Goal: Task Accomplishment & Management: Complete application form

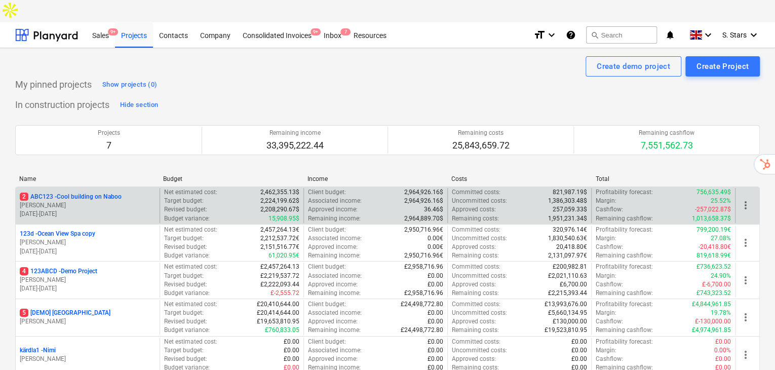
click at [88, 192] on p "2 ABC123 - Cool building on Naboo" at bounding box center [71, 196] width 102 height 9
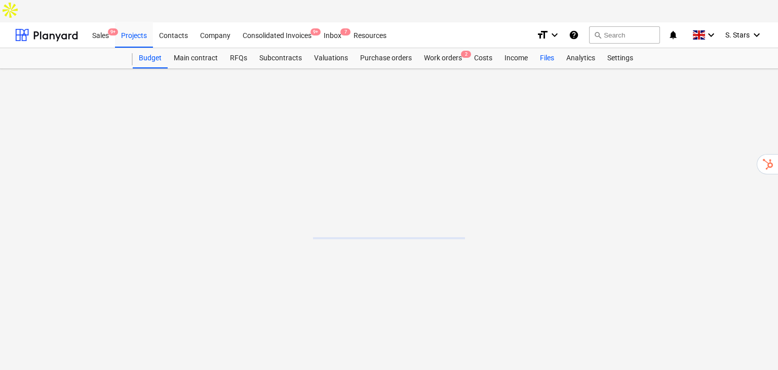
click at [542, 48] on div "Files" at bounding box center [547, 58] width 26 height 20
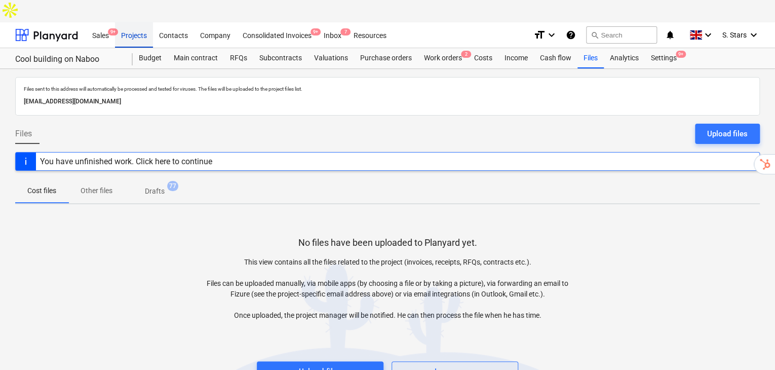
click at [133, 22] on div "Projects" at bounding box center [134, 35] width 38 height 26
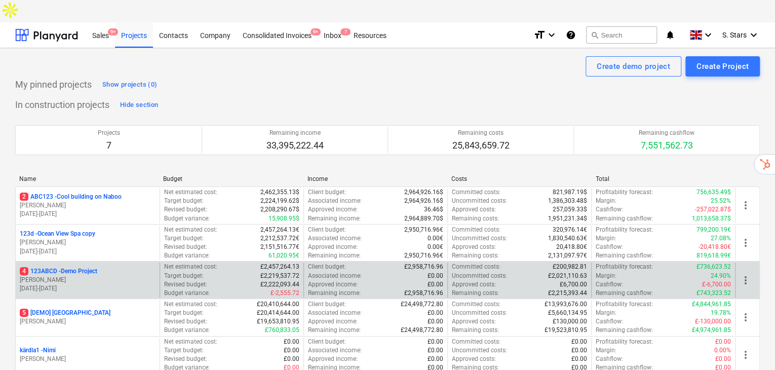
click at [81, 275] on p "M. Hammer" at bounding box center [88, 279] width 136 height 9
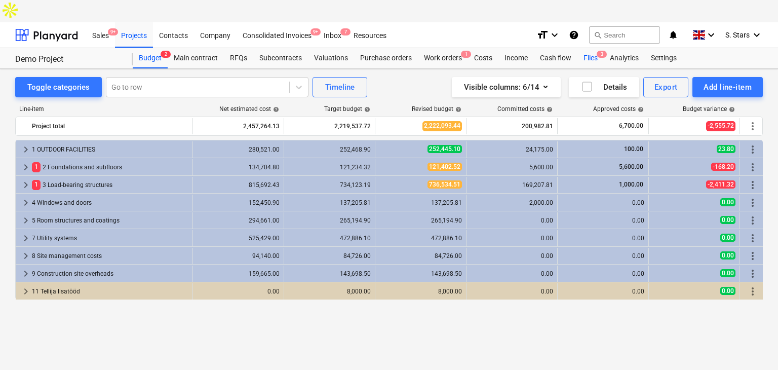
click at [587, 48] on div "Files 3" at bounding box center [590, 58] width 26 height 20
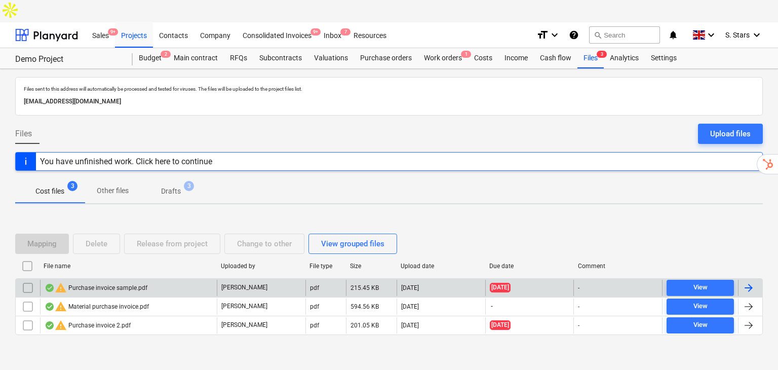
click at [95, 281] on div "warning Purchase invoice sample.pdf" at bounding box center [96, 287] width 103 height 12
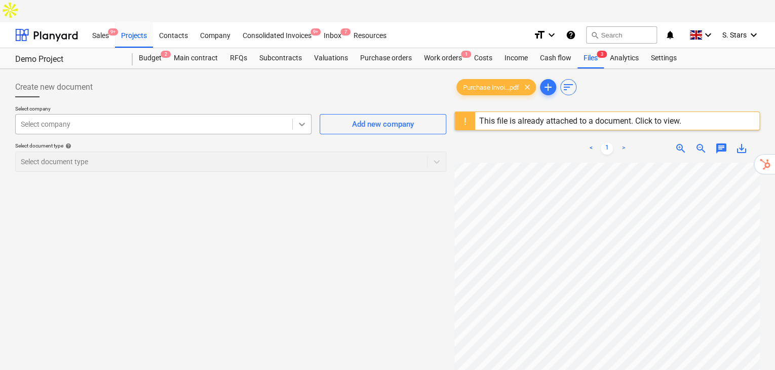
click at [302, 115] on div at bounding box center [302, 124] width 18 height 18
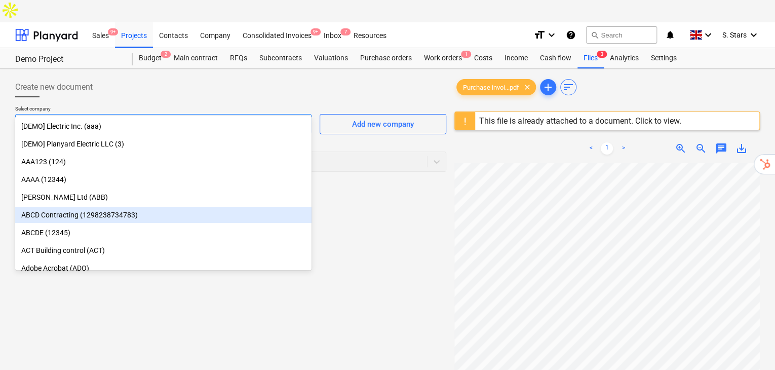
click at [357, 147] on div "Select document type help Select document type" at bounding box center [230, 156] width 431 height 29
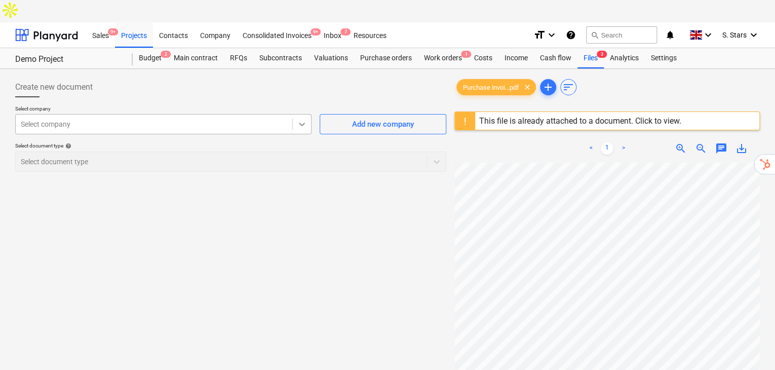
click at [297, 115] on div at bounding box center [302, 124] width 18 height 18
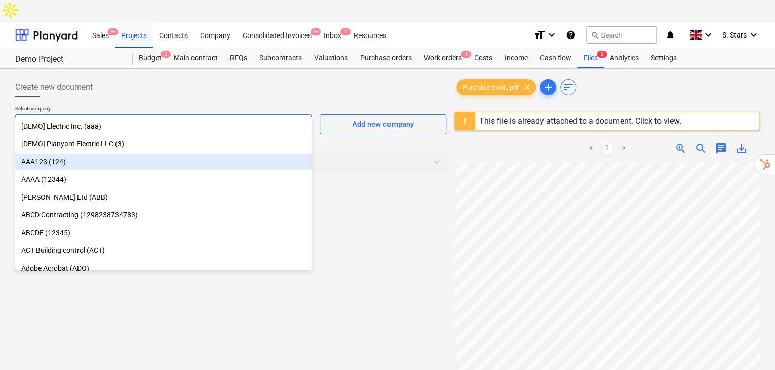
click at [155, 165] on div "AAA123 (124)" at bounding box center [163, 161] width 296 height 16
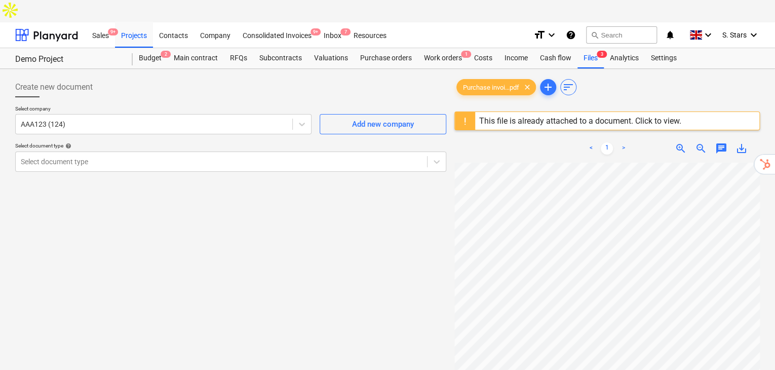
click at [263, 149] on div "Select company AAA123 (124) Add new company Select document type help Select do…" at bounding box center [230, 142] width 431 height 74
click at [263, 151] on div "Select document type" at bounding box center [230, 161] width 431 height 20
click at [329, 22] on div "Inbox 7" at bounding box center [332, 35] width 30 height 26
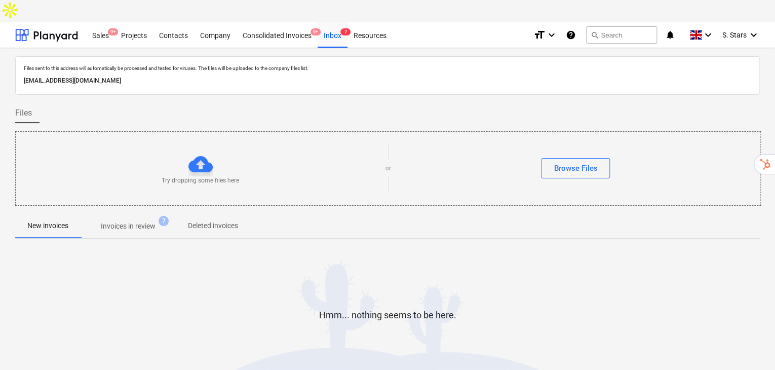
drag, startPoint x: 216, startPoint y: 58, endPoint x: 7, endPoint y: 47, distance: 209.4
click at [7, 48] on div "Files sent to this address will automatically be processed and tested for virus…" at bounding box center [387, 231] width 775 height 367
click at [138, 22] on div "Projects" at bounding box center [134, 35] width 38 height 26
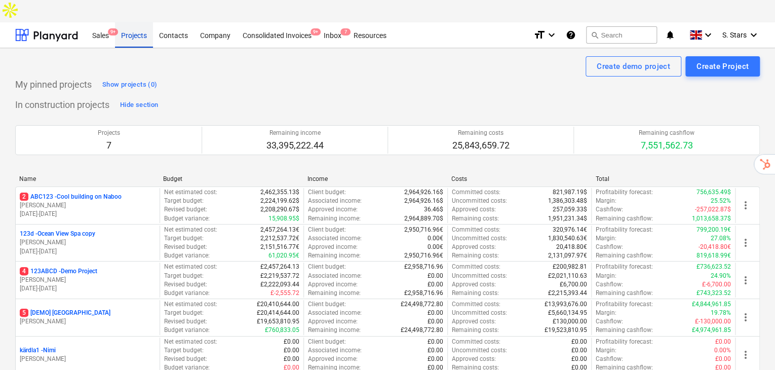
click at [123, 22] on div "Projects" at bounding box center [134, 35] width 38 height 26
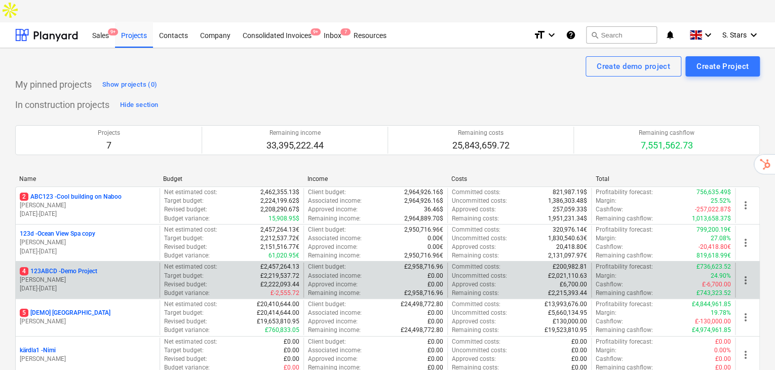
click at [74, 275] on p "M. Hammer" at bounding box center [88, 279] width 136 height 9
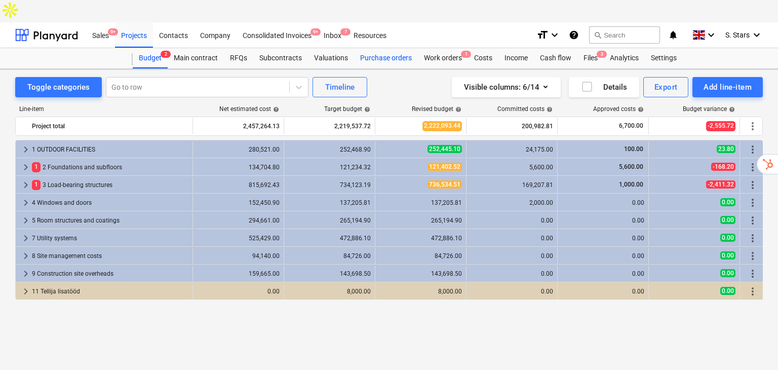
click at [380, 48] on div "Purchase orders" at bounding box center [386, 58] width 64 height 20
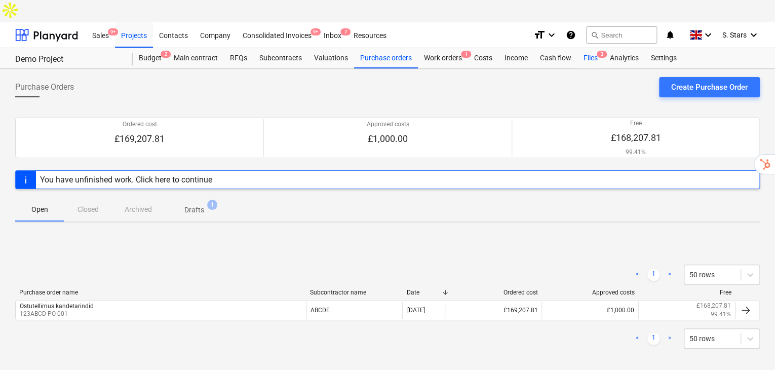
click at [590, 48] on div "Files 3" at bounding box center [590, 58] width 26 height 20
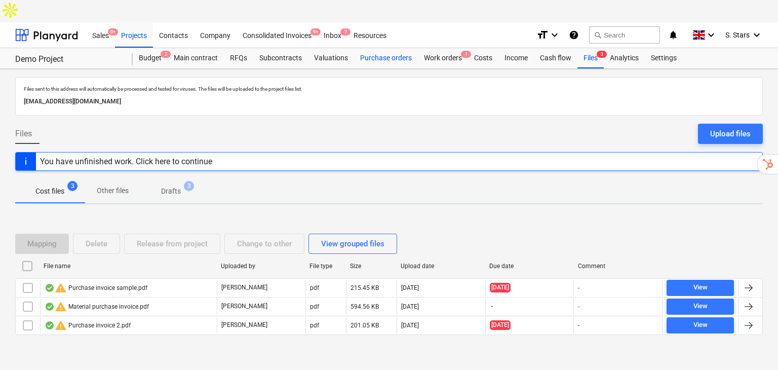
click at [373, 48] on div "Purchase orders" at bounding box center [386, 58] width 64 height 20
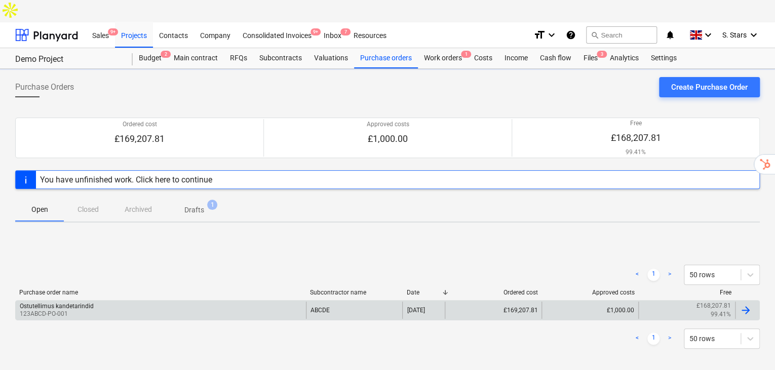
click at [174, 300] on div "Ostutellimus kandetarindid 123ABCD-PO-001 ABCDE 19 Sep 2025 £169,207.81 £1,000.…" at bounding box center [387, 310] width 744 height 20
click at [175, 301] on div "Ostutellimus kandetarindid 123ABCD-PO-001" at bounding box center [161, 309] width 290 height 17
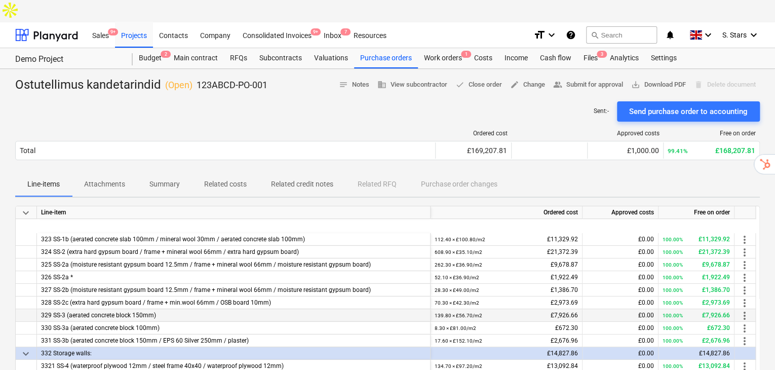
scroll to position [101, 0]
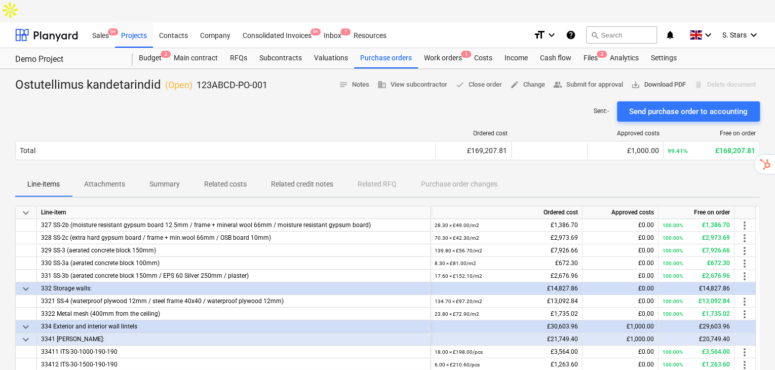
click at [664, 79] on span "save_alt Download PDF" at bounding box center [658, 85] width 55 height 12
click at [590, 48] on div "Files 3" at bounding box center [590, 58] width 26 height 20
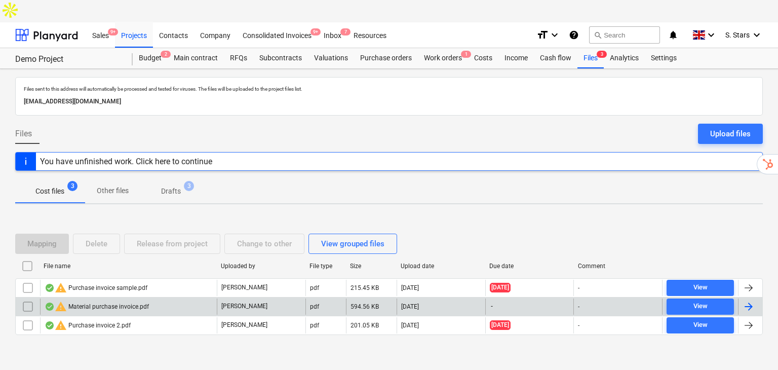
click at [91, 300] on div "warning Material purchase invoice.pdf" at bounding box center [97, 306] width 104 height 12
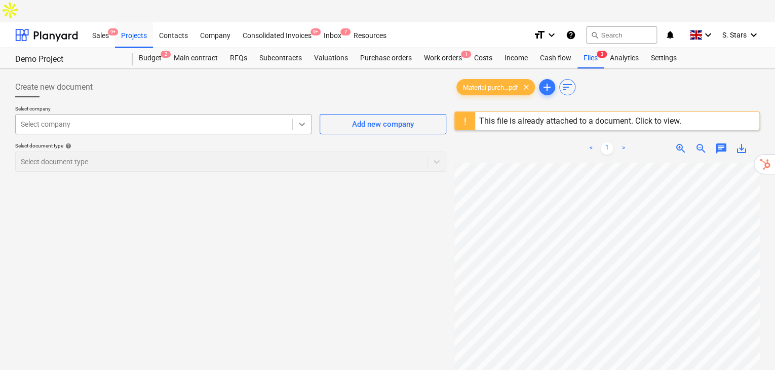
click at [300, 123] on icon at bounding box center [302, 125] width 6 height 4
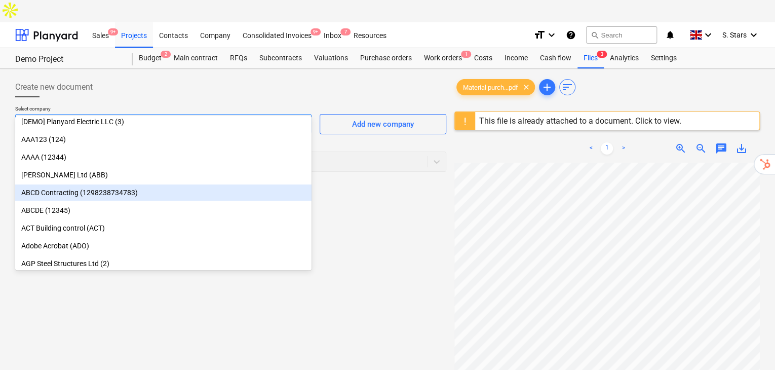
scroll to position [33, 0]
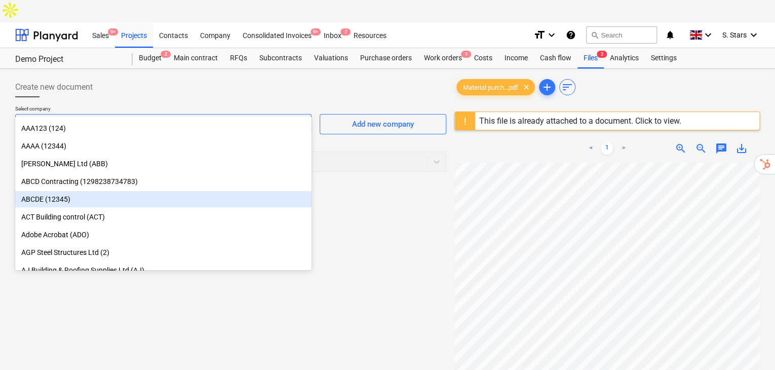
click at [95, 197] on div "ABCDE (12345)" at bounding box center [163, 199] width 296 height 16
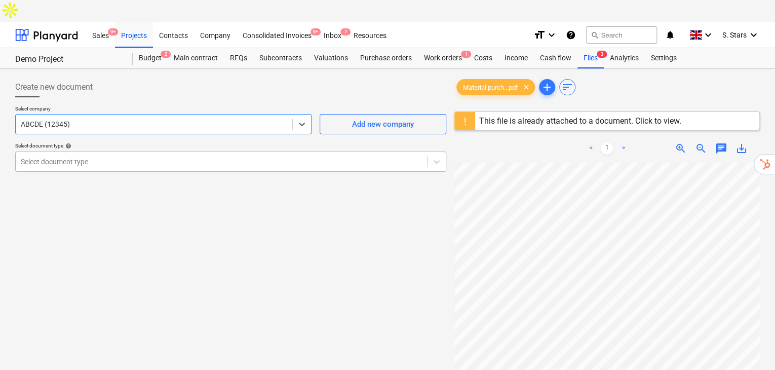
click at [223, 156] on div at bounding box center [221, 161] width 401 height 10
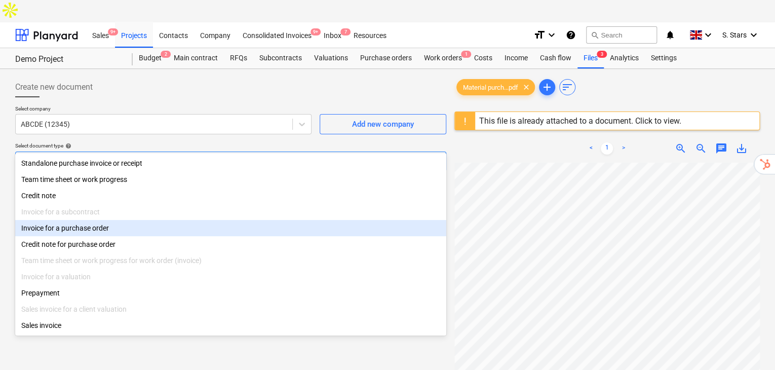
click at [125, 233] on div "Invoice for a purchase order" at bounding box center [230, 228] width 431 height 16
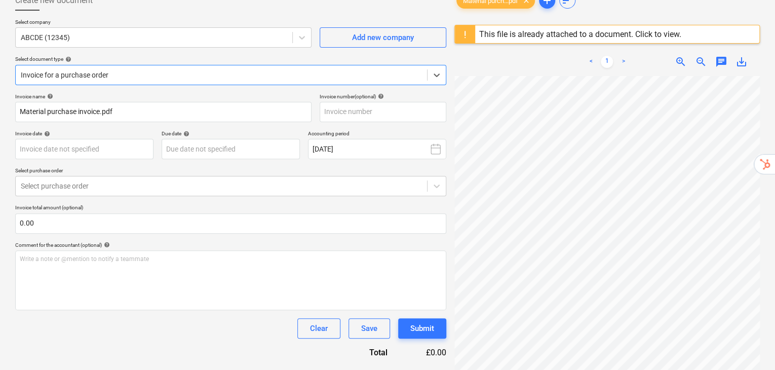
scroll to position [52, 0]
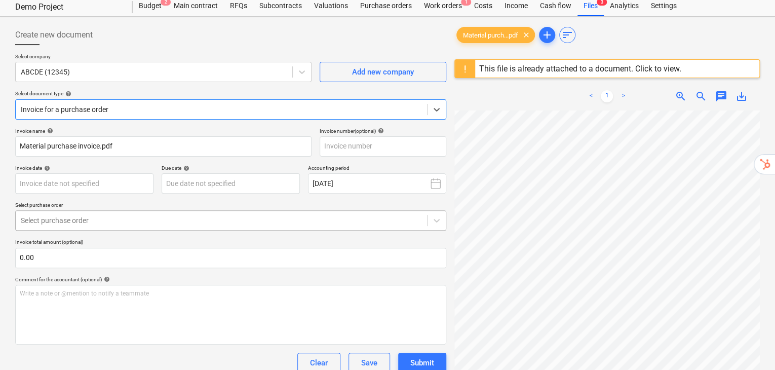
click at [240, 215] on div at bounding box center [221, 220] width 401 height 10
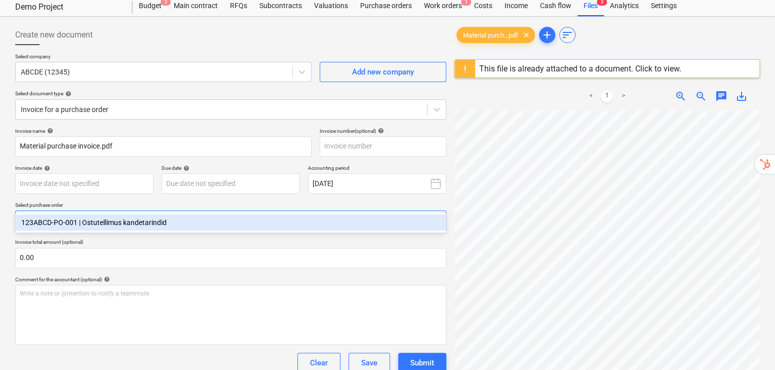
click at [123, 225] on div "123ABCD-PO-001 | Ostutellimus kandetarindid" at bounding box center [230, 222] width 431 height 16
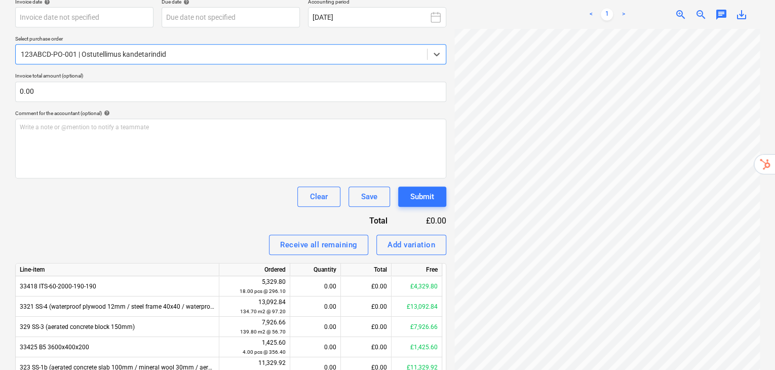
scroll to position [67, 0]
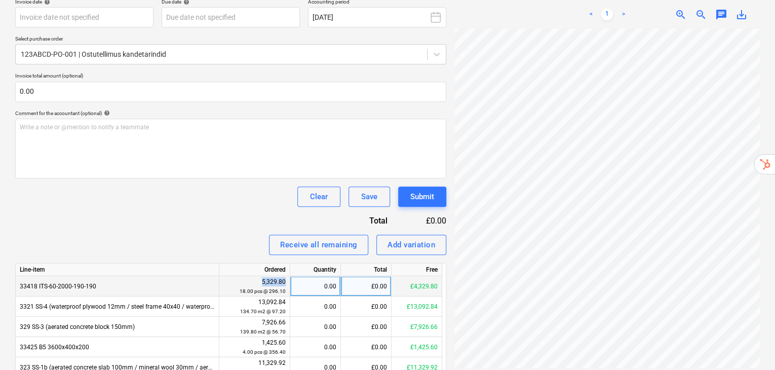
drag, startPoint x: 261, startPoint y: 257, endPoint x: 286, endPoint y: 257, distance: 24.8
click at [286, 277] on div "5,329.80 18.00 pcs @ 296.10" at bounding box center [254, 286] width 62 height 19
click at [261, 277] on div "5,329.80 18.00 pcs @ 296.10" at bounding box center [254, 286] width 62 height 19
drag, startPoint x: 261, startPoint y: 259, endPoint x: 278, endPoint y: 257, distance: 17.3
click at [278, 277] on div "5,329.80 18.00 pcs @ 296.10" at bounding box center [254, 286] width 62 height 19
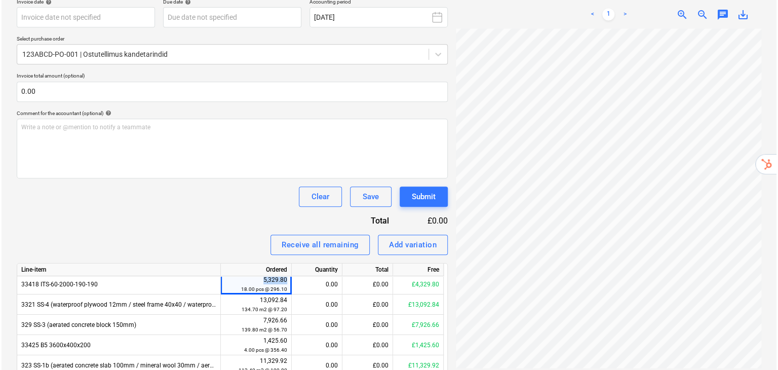
scroll to position [0, 0]
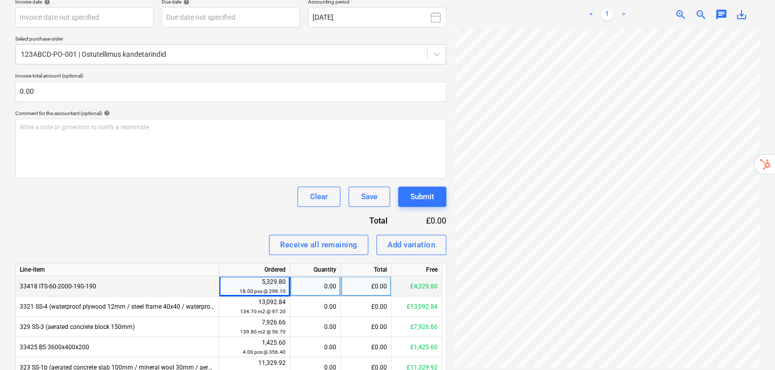
click at [381, 276] on div "£0.00" at bounding box center [366, 286] width 51 height 20
type input "1000"
click at [218, 185] on div "Invoice name help Material purchase invoice.pdf Invoice number (optional) help …" at bounding box center [230, 274] width 431 height 625
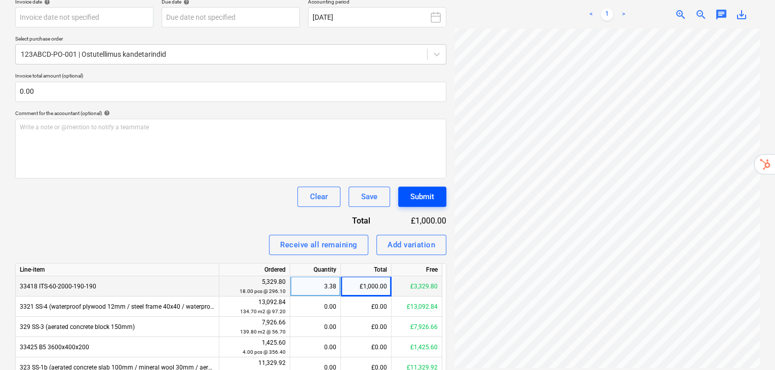
click at [426, 186] on button "Submit" at bounding box center [422, 196] width 48 height 20
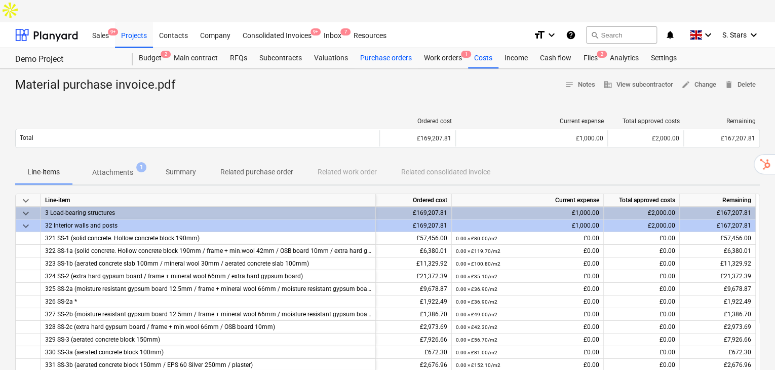
click at [368, 48] on div "Purchase orders" at bounding box center [386, 58] width 64 height 20
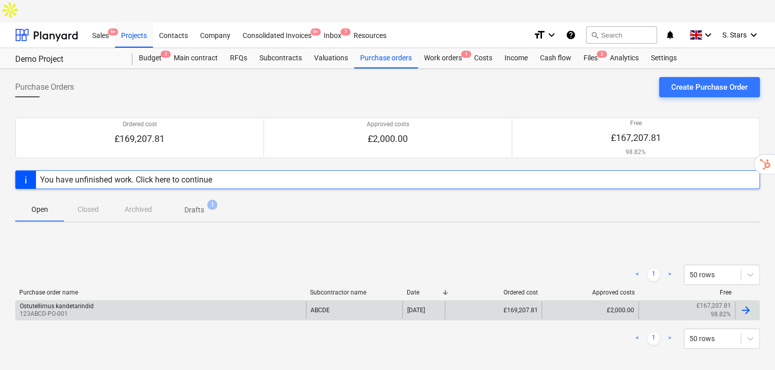
click at [101, 301] on div "Ostutellimus kandetarindid 123ABCD-PO-001" at bounding box center [161, 309] width 290 height 17
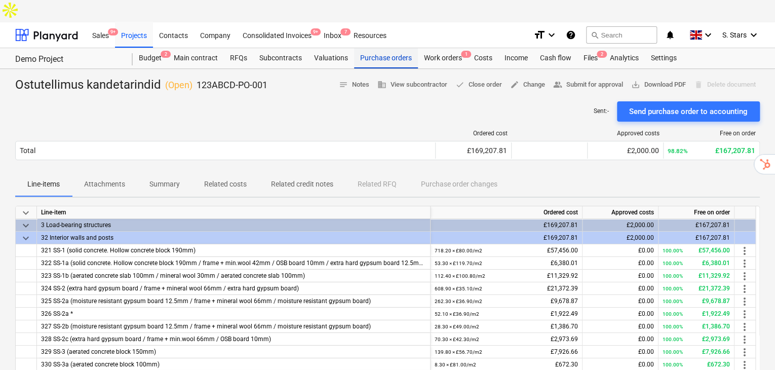
click at [378, 48] on div "Purchase orders" at bounding box center [386, 58] width 64 height 20
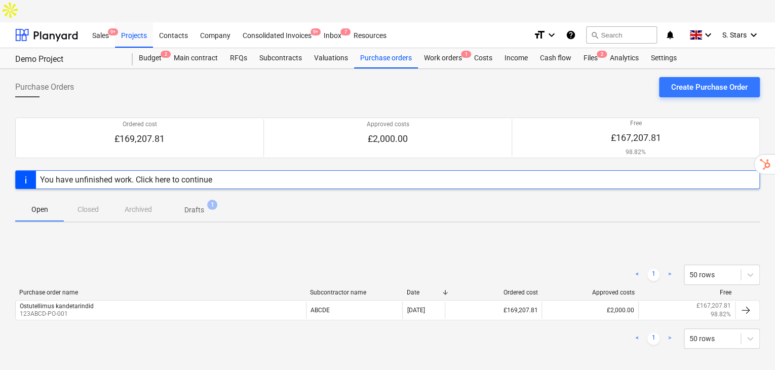
drag, startPoint x: 137, startPoint y: 11, endPoint x: 468, endPoint y: 14, distance: 331.1
click at [137, 22] on div "Projects" at bounding box center [134, 35] width 38 height 26
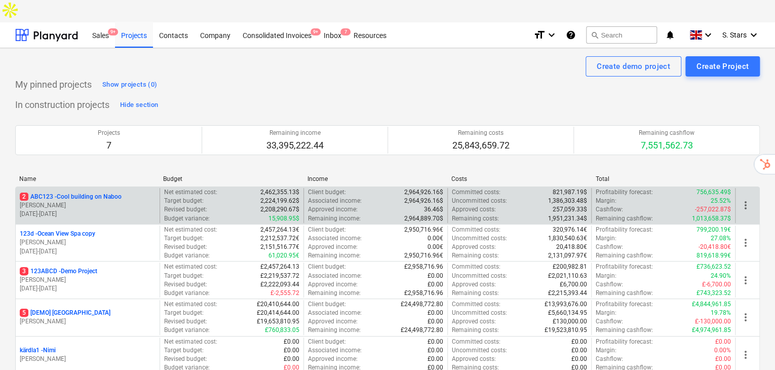
click at [113, 210] on p "01.09.2022 - 27.05.2027" at bounding box center [88, 214] width 136 height 9
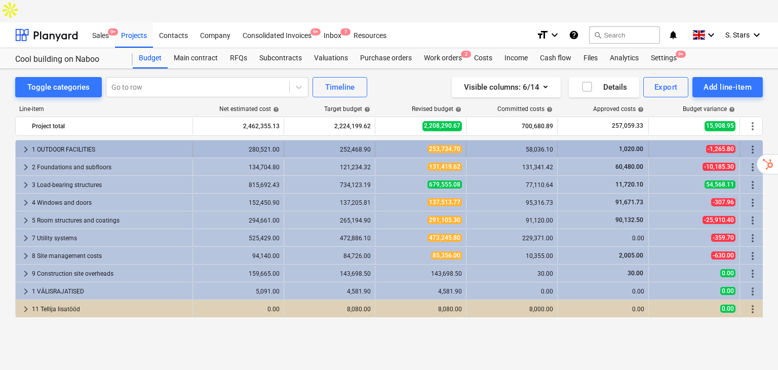
drag, startPoint x: 138, startPoint y: 43, endPoint x: 40, endPoint y: 129, distance: 129.5
click at [40, 141] on div "1 OUTDOOR FACILITIES" at bounding box center [110, 149] width 156 height 16
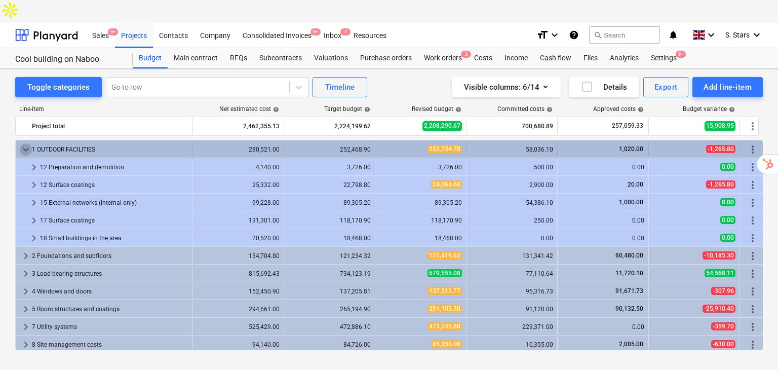
click at [27, 143] on span "keyboard_arrow_down" at bounding box center [26, 149] width 12 height 12
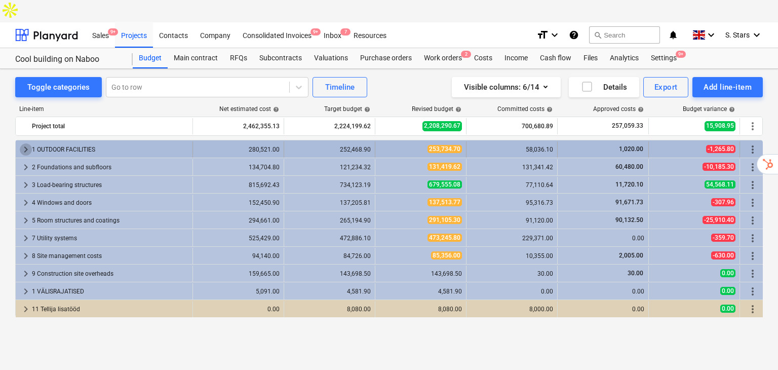
click at [24, 143] on span "keyboard_arrow_right" at bounding box center [26, 149] width 12 height 12
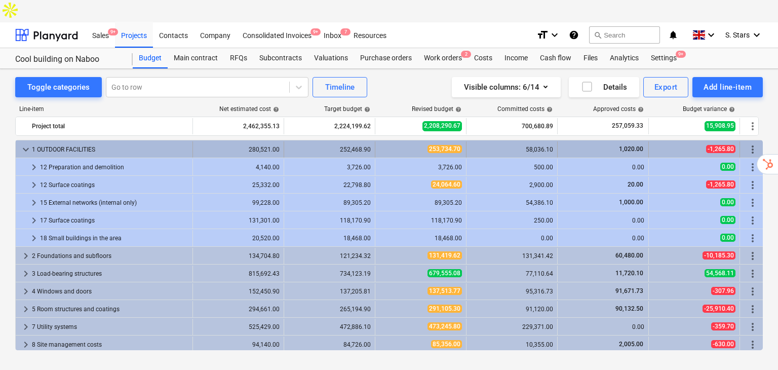
click at [19, 141] on div "keyboard_arrow_down 1 OUTDOOR FACILITIES" at bounding box center [104, 149] width 177 height 16
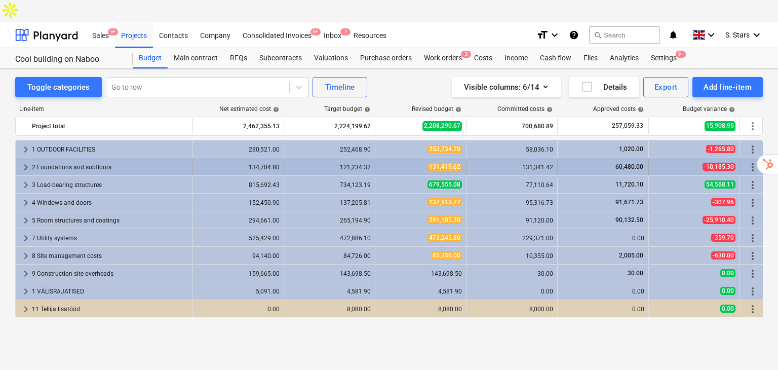
click at [27, 161] on span "keyboard_arrow_right" at bounding box center [26, 167] width 12 height 12
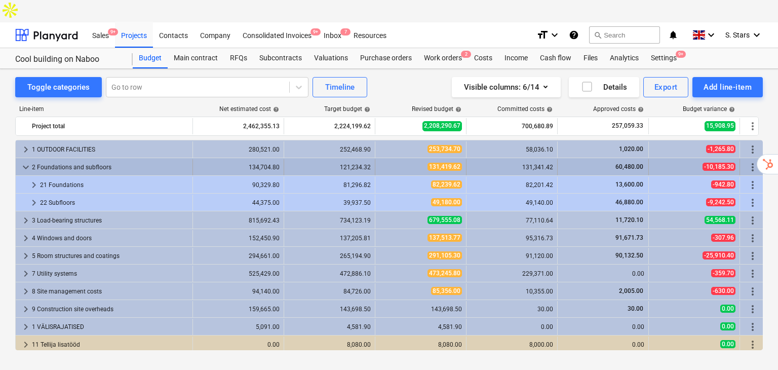
click at [27, 161] on span "keyboard_arrow_down" at bounding box center [26, 167] width 12 height 12
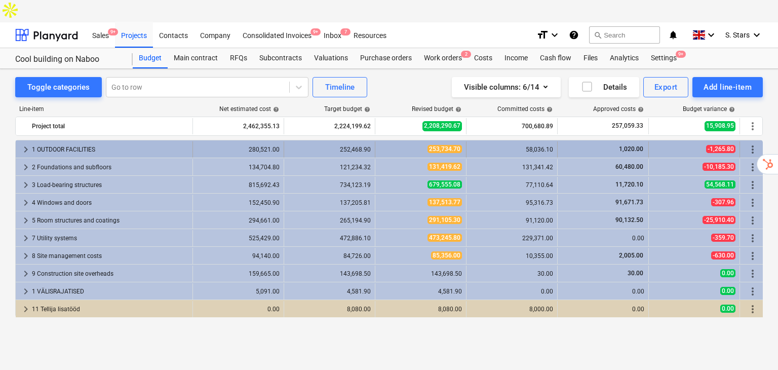
click at [59, 141] on div "1 OUTDOOR FACILITIES" at bounding box center [110, 149] width 156 height 16
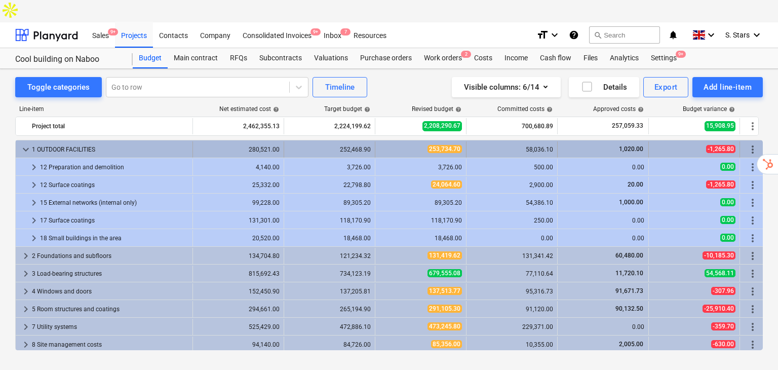
click at [36, 141] on div "1 OUTDOOR FACILITIES" at bounding box center [110, 149] width 156 height 16
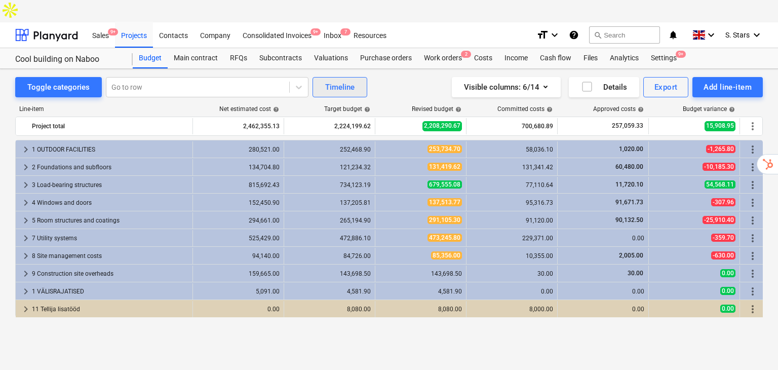
click at [330, 80] on div "Timeline" at bounding box center [339, 86] width 29 height 13
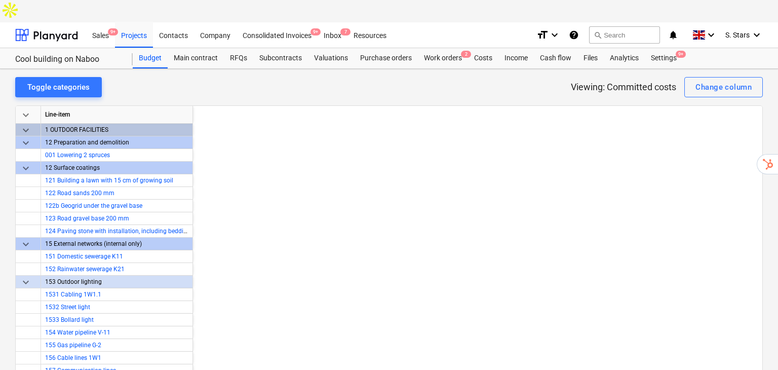
scroll to position [0, 6481]
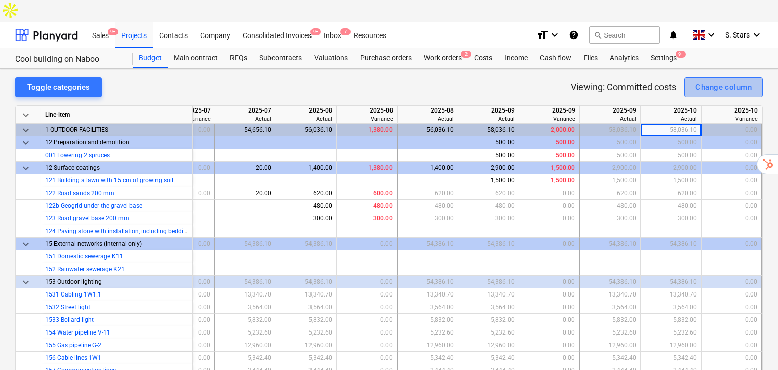
click at [719, 80] on div "Change column" at bounding box center [723, 86] width 56 height 13
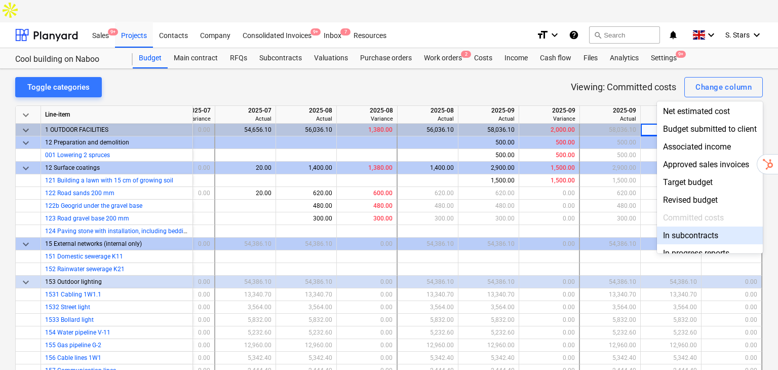
scroll to position [0, 0]
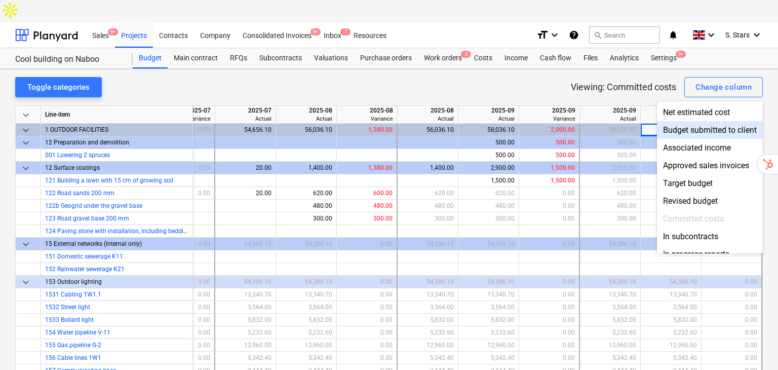
click at [625, 59] on div at bounding box center [389, 185] width 778 height 370
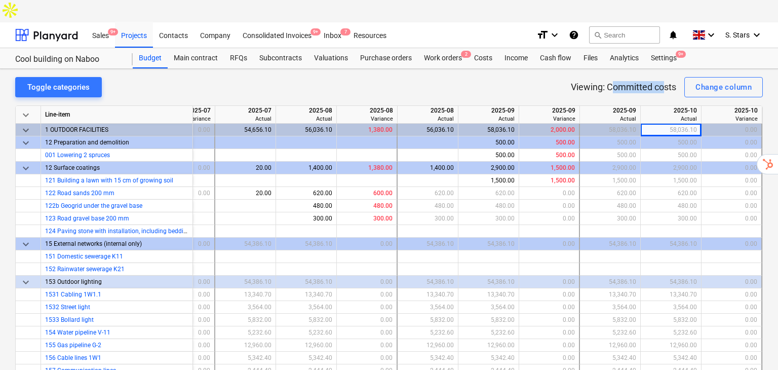
drag, startPoint x: 612, startPoint y: 67, endPoint x: 662, endPoint y: 65, distance: 50.7
click at [662, 81] on p "Viewing: Committed costs" at bounding box center [623, 87] width 105 height 12
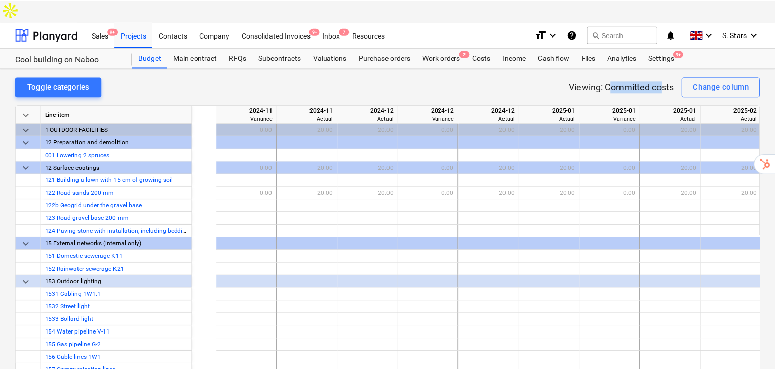
scroll to position [0, 6481]
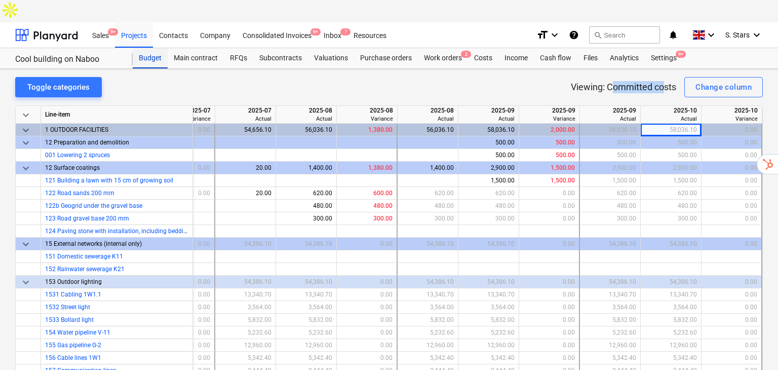
click at [145, 48] on div "Budget" at bounding box center [150, 58] width 35 height 20
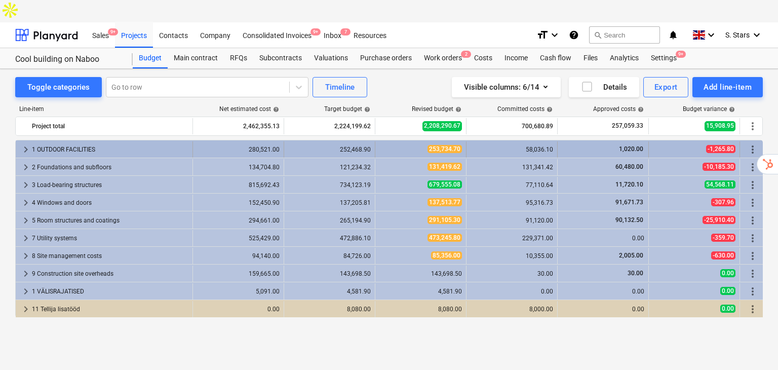
click at [506, 146] on div "58,036.10" at bounding box center [511, 149] width 83 height 7
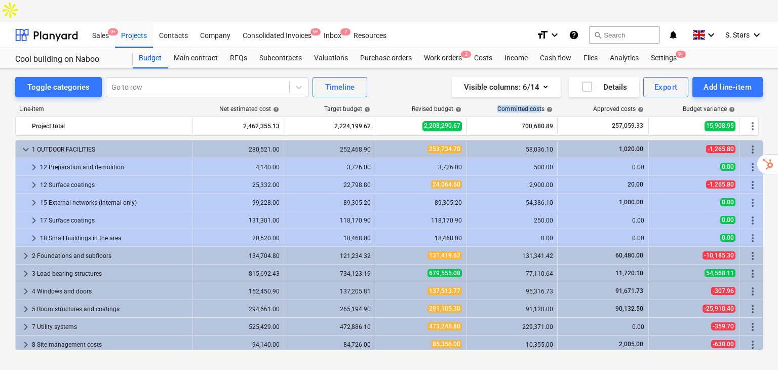
drag, startPoint x: 543, startPoint y: 87, endPoint x: 494, endPoint y: 86, distance: 49.1
click at [494, 105] on div "Committed costs help" at bounding box center [511, 108] width 91 height 7
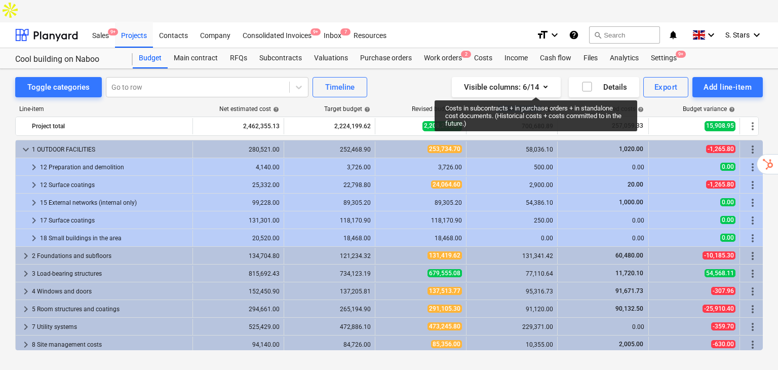
click at [536, 105] on div "Committed costs help" at bounding box center [524, 108] width 55 height 7
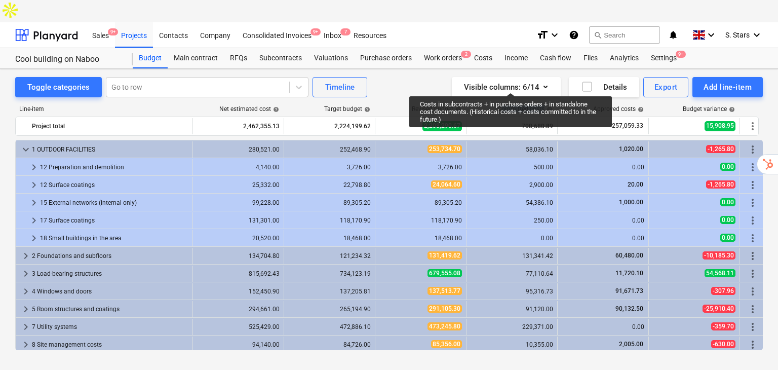
drag, startPoint x: 543, startPoint y: 86, endPoint x: 502, endPoint y: 84, distance: 41.0
click at [501, 105] on div "Committed costs help" at bounding box center [524, 108] width 55 height 7
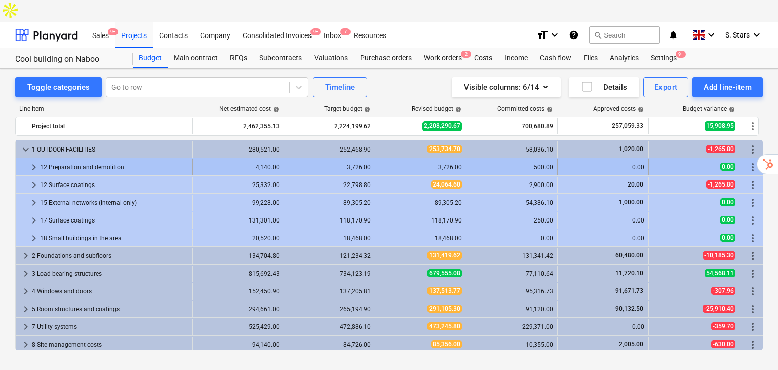
click at [509, 164] on div "500.00" at bounding box center [511, 167] width 83 height 7
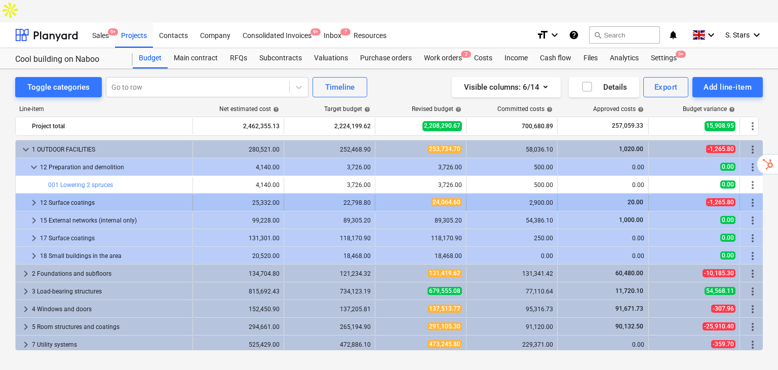
click at [499, 199] on div "2,900.00" at bounding box center [511, 202] width 83 height 7
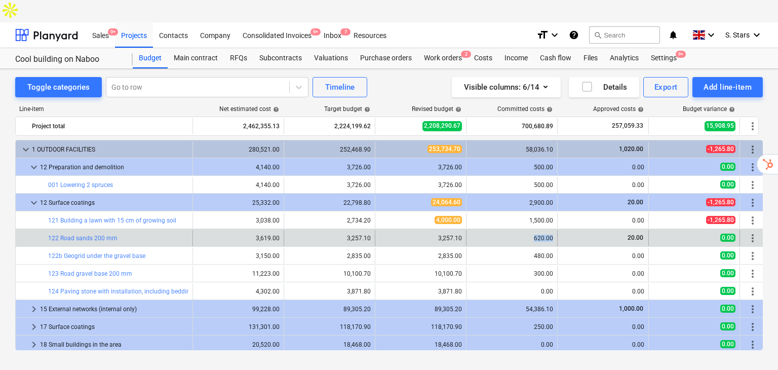
drag, startPoint x: 553, startPoint y: 216, endPoint x: 531, endPoint y: 215, distance: 21.8
click at [531, 230] on div "620.00" at bounding box center [511, 238] width 91 height 16
click at [548, 234] on div "620.00" at bounding box center [511, 237] width 83 height 7
click at [73, 234] on link "122 Road sands 200 mm" at bounding box center [82, 237] width 69 height 7
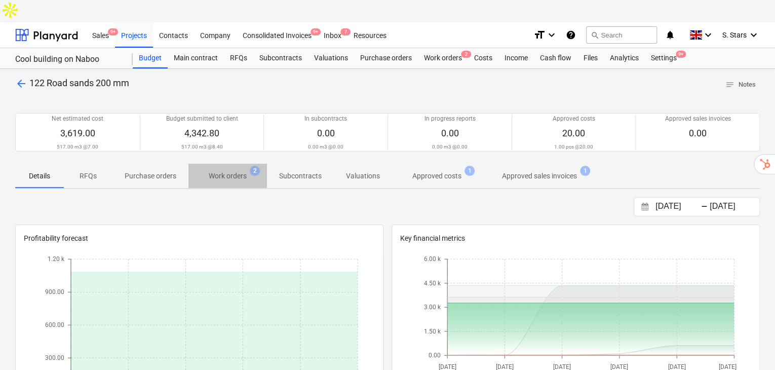
click at [223, 171] on p "Work orders" at bounding box center [228, 176] width 38 height 11
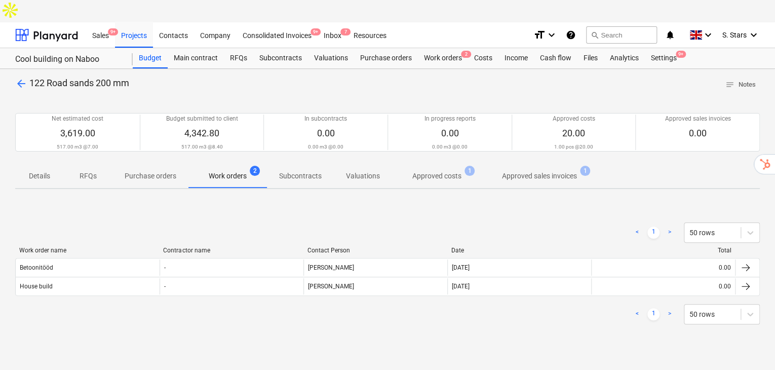
click at [444, 171] on p "Approved costs" at bounding box center [436, 176] width 49 height 11
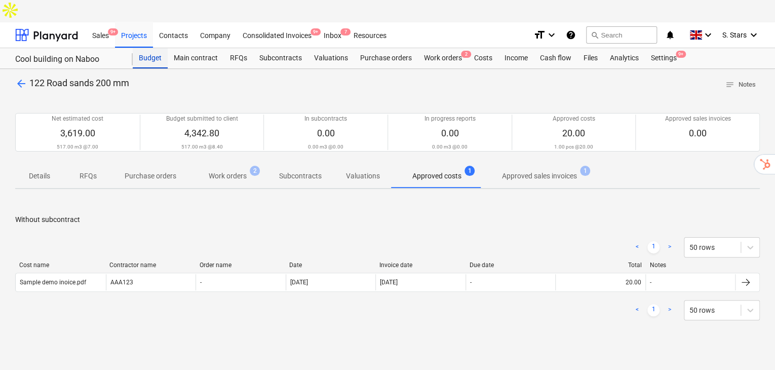
click at [156, 48] on div "Budget" at bounding box center [150, 58] width 35 height 20
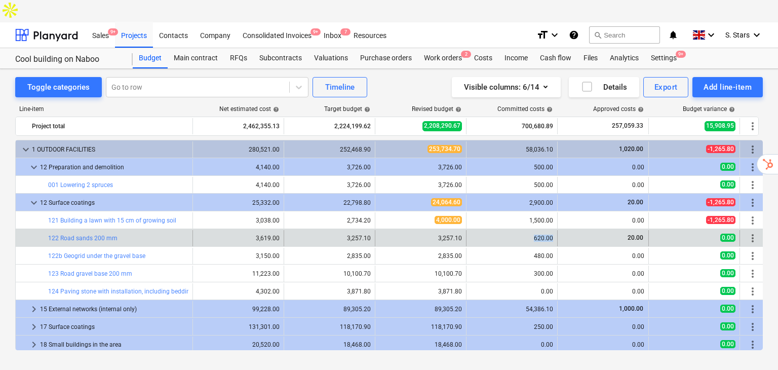
drag, startPoint x: 547, startPoint y: 216, endPoint x: 535, endPoint y: 215, distance: 11.7
click at [535, 230] on div "620.00" at bounding box center [511, 238] width 91 height 16
drag, startPoint x: 646, startPoint y: 216, endPoint x: 632, endPoint y: 215, distance: 14.3
click at [632, 230] on div "20.00" at bounding box center [602, 238] width 91 height 16
click at [643, 234] on span "20.00" at bounding box center [635, 237] width 18 height 7
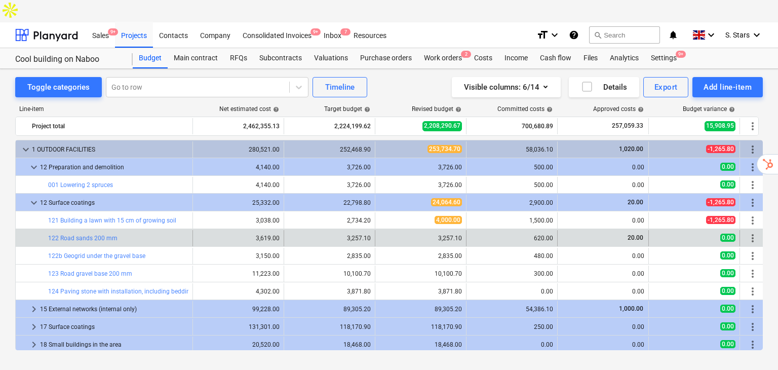
click at [638, 234] on span "20.00" at bounding box center [635, 237] width 18 height 7
drag, startPoint x: 650, startPoint y: 215, endPoint x: 627, endPoint y: 215, distance: 23.3
click at [627, 230] on div "bar_chart 122 Road sands 200 mm edit 3,619.00 edit 3,257.10 edit 3,257.10 620.0…" at bounding box center [390, 238] width 749 height 16
click at [646, 230] on div "20.00" at bounding box center [602, 238] width 91 height 16
drag, startPoint x: 642, startPoint y: 217, endPoint x: 601, endPoint y: 220, distance: 41.1
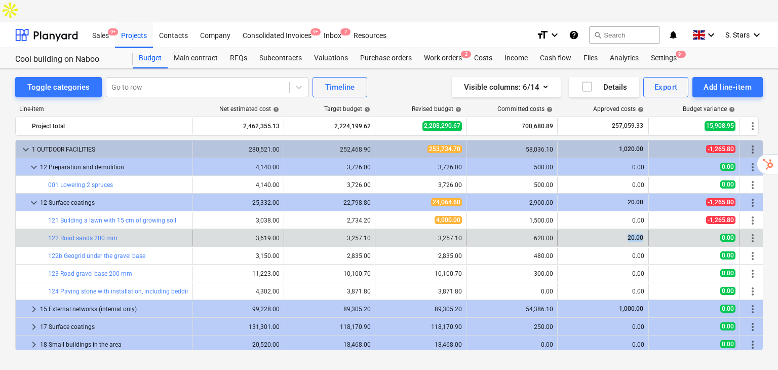
click at [600, 233] on div "20.00" at bounding box center [602, 237] width 83 height 9
drag, startPoint x: 537, startPoint y: 213, endPoint x: 550, endPoint y: 213, distance: 13.2
click at [550, 234] on div "620.00" at bounding box center [511, 237] width 83 height 7
click at [553, 230] on div "620.00" at bounding box center [511, 238] width 91 height 16
drag, startPoint x: 554, startPoint y: 213, endPoint x: 531, endPoint y: 213, distance: 23.3
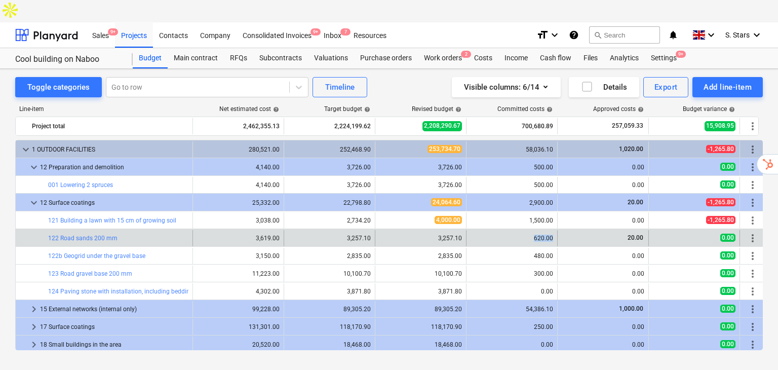
click at [531, 230] on div "620.00" at bounding box center [511, 238] width 91 height 16
click at [638, 233] on div "20.00" at bounding box center [602, 237] width 83 height 9
drag, startPoint x: 644, startPoint y: 216, endPoint x: 619, endPoint y: 218, distance: 25.4
click at [619, 230] on div "20.00" at bounding box center [602, 238] width 91 height 16
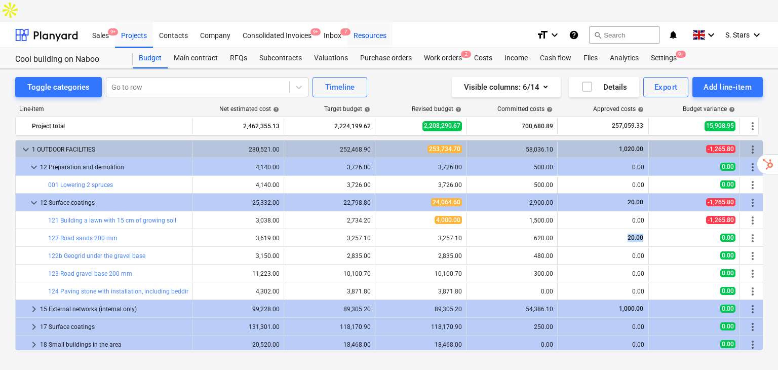
click at [378, 22] on div "Resources" at bounding box center [369, 35] width 45 height 26
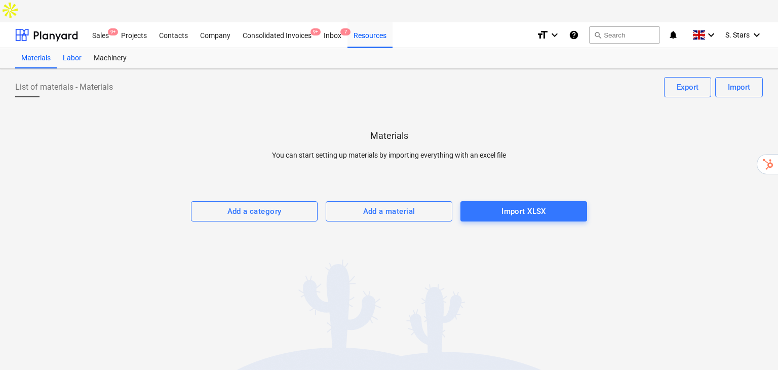
click at [69, 48] on div "Labor" at bounding box center [72, 58] width 31 height 20
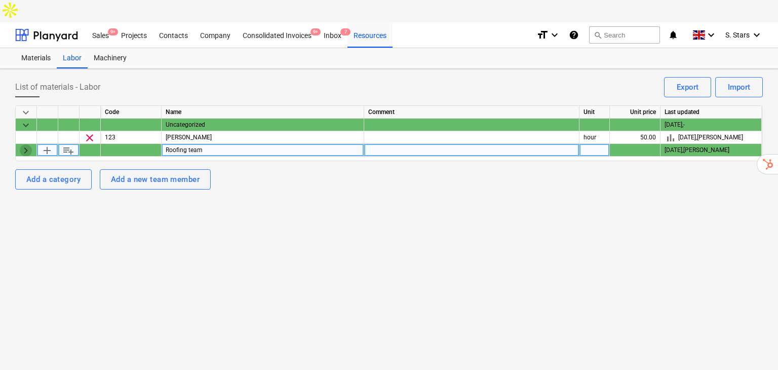
click at [26, 144] on span "keyboard_arrow_right" at bounding box center [26, 150] width 12 height 12
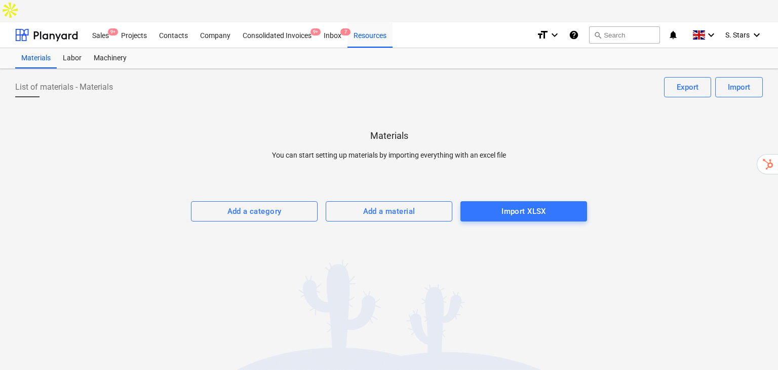
drag, startPoint x: 176, startPoint y: 42, endPoint x: 216, endPoint y: 82, distance: 55.8
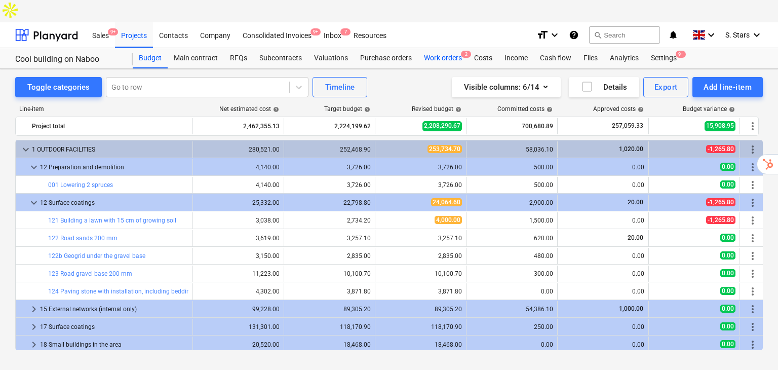
click at [427, 48] on div "Work orders 2" at bounding box center [443, 58] width 50 height 20
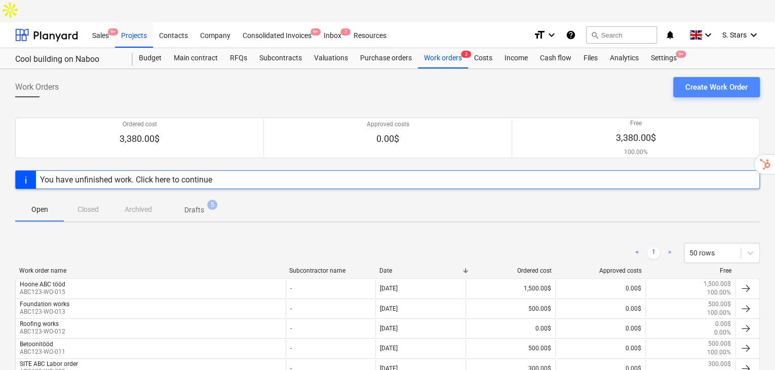
click at [723, 80] on div "Create Work Order" at bounding box center [716, 86] width 62 height 13
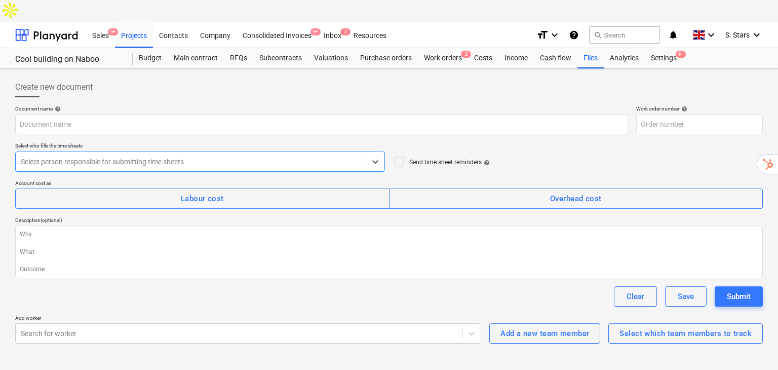
type textarea "x"
type input "ABC123-WO-019"
type textarea "x"
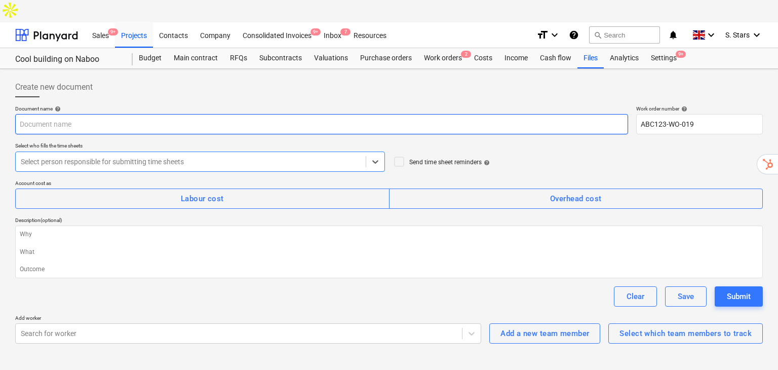
click at [62, 114] on input "text" at bounding box center [321, 124] width 613 height 20
type input "G"
type textarea "x"
type input "Gro"
type textarea "x"
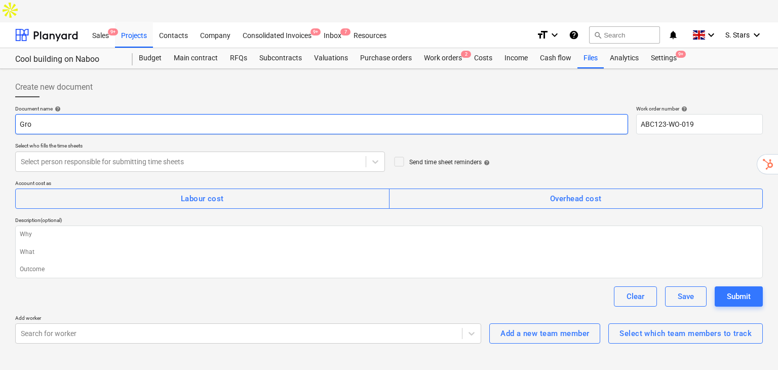
type input "Grou"
type textarea "x"
type input "Ground"
type textarea "x"
type input "Ground"
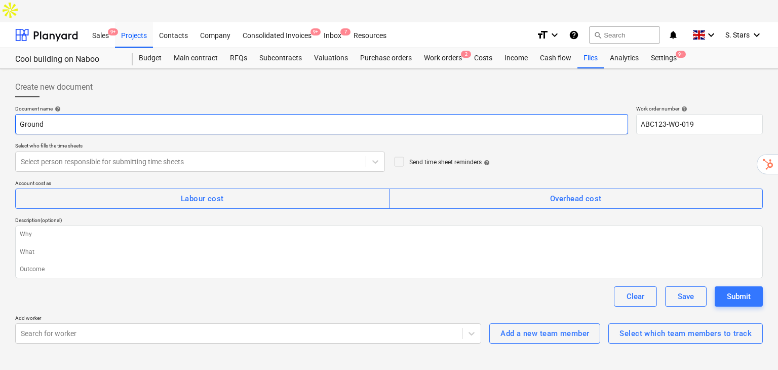
type textarea "x"
type input "Ground w"
type textarea "x"
type input "Ground wo"
type textarea "x"
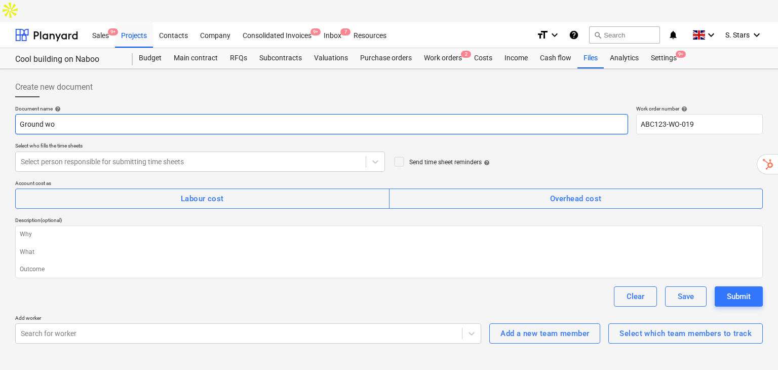
type input "Ground wor"
type textarea "x"
type input "Ground work"
type textarea "x"
type input "Ground work"
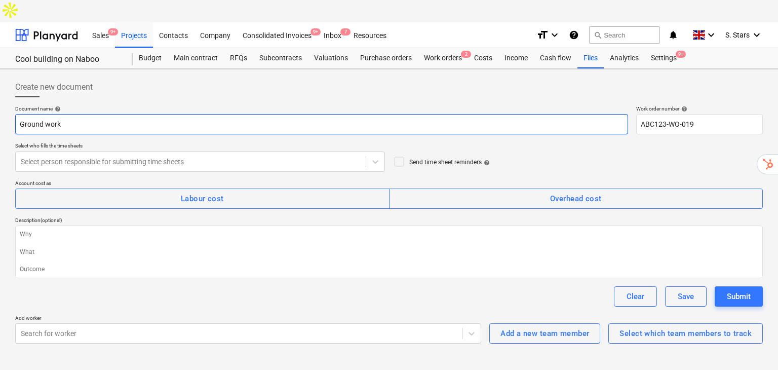
type textarea "x"
type input "Ground works"
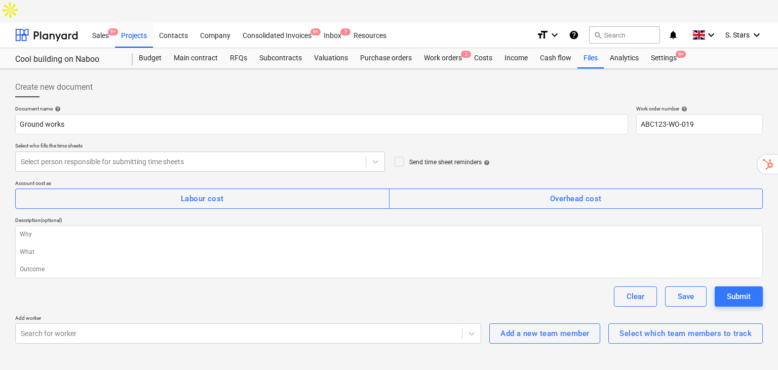
click at [152, 156] on div "Document name help Ground works Work order number help ABC123-WO-019 Select who…" at bounding box center [388, 224] width 747 height 238
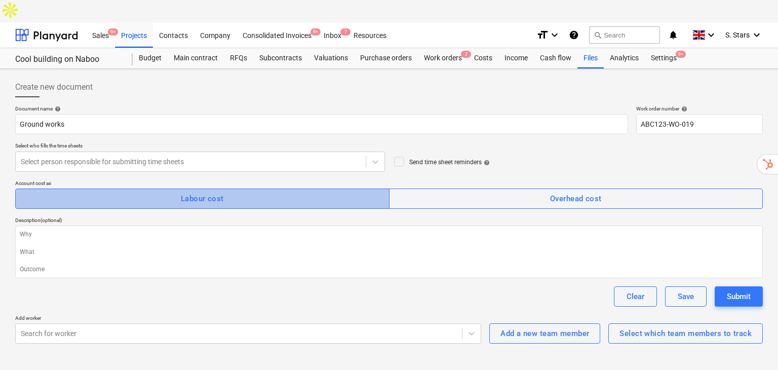
click at [179, 192] on span "Labour cost" at bounding box center [202, 198] width 352 height 13
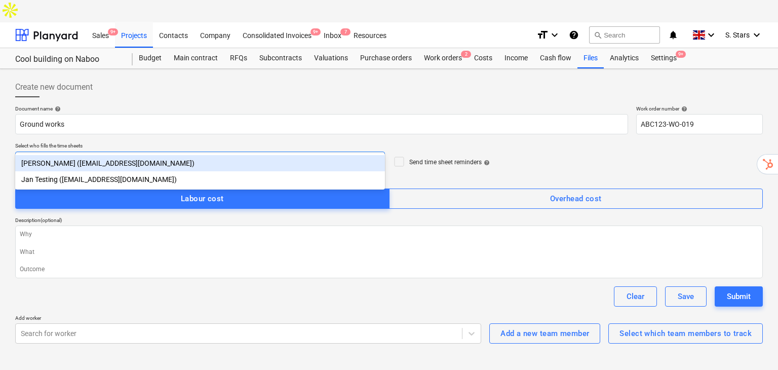
click at [87, 156] on div at bounding box center [191, 161] width 340 height 10
click at [154, 142] on div "Select who fills the time sheets" at bounding box center [200, 145] width 370 height 7
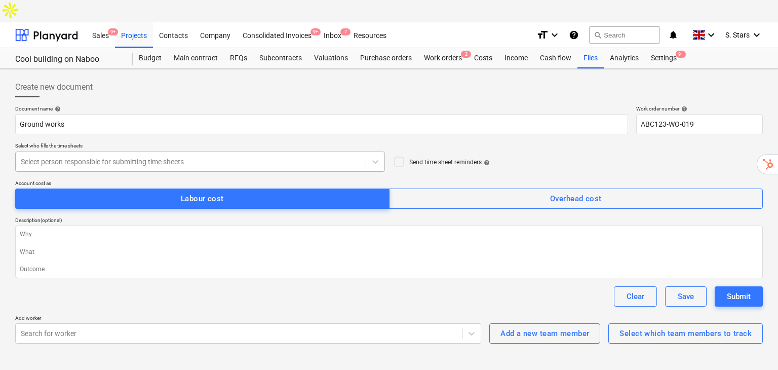
click at [317, 156] on div at bounding box center [191, 161] width 340 height 10
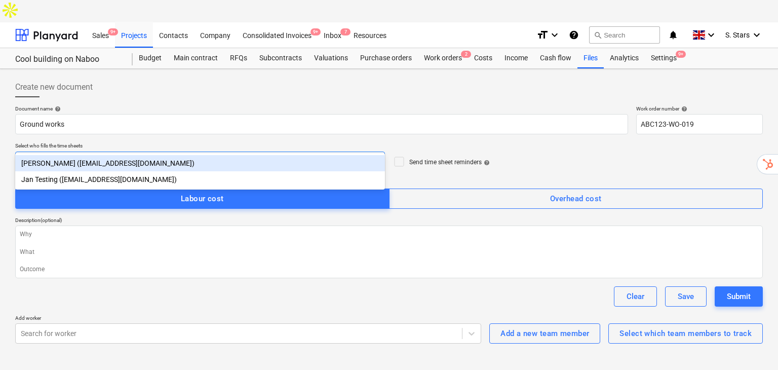
click at [163, 166] on div "Mike Hammer (kuuseandres2+wo@gmail.com)" at bounding box center [200, 163] width 370 height 16
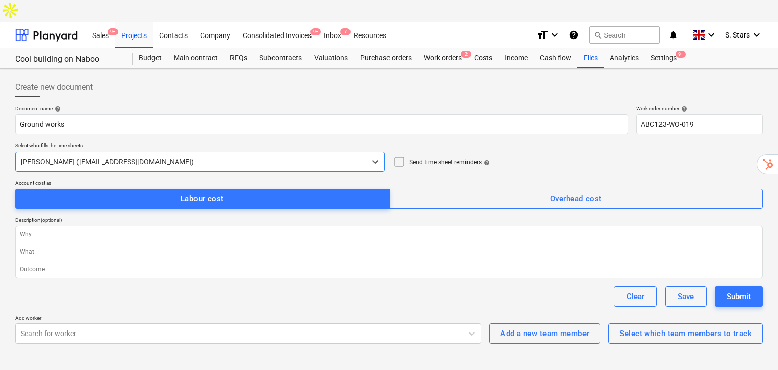
click at [397, 155] on icon at bounding box center [399, 161] width 12 height 12
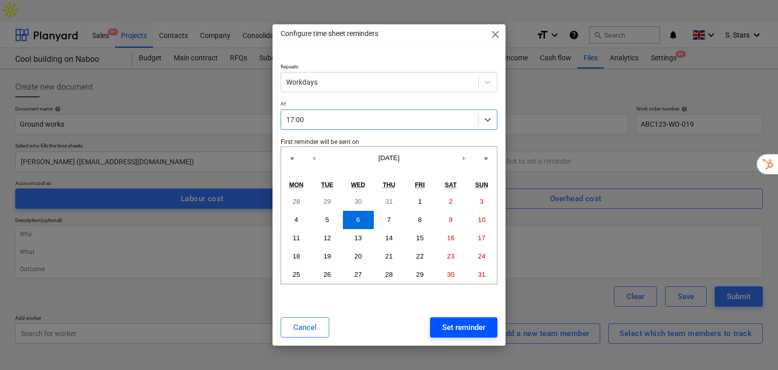
click at [468, 321] on div "Set reminder" at bounding box center [463, 326] width 43 height 13
type textarea "x"
type input "Workdays at 17:00, starting from Wed, 06.08.2025"
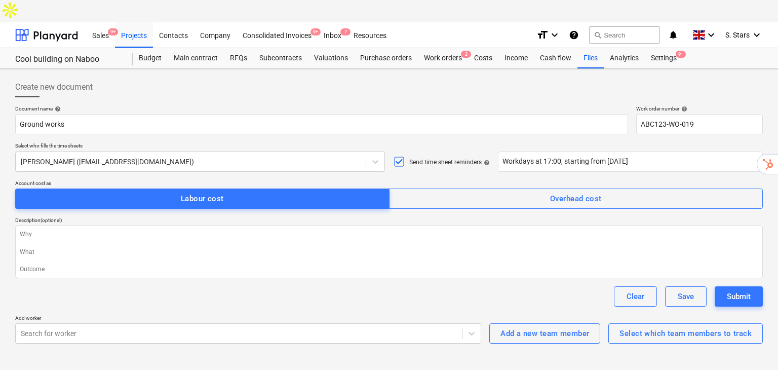
click at [468, 320] on div "Set reminder" at bounding box center [463, 326] width 43 height 13
click at [668, 322] on div "Create new document Document name help Ground works Work order number help ABC1…" at bounding box center [388, 210] width 755 height 274
click at [667, 327] on div "Select which team members to track" at bounding box center [685, 333] width 132 height 13
type textarea "x"
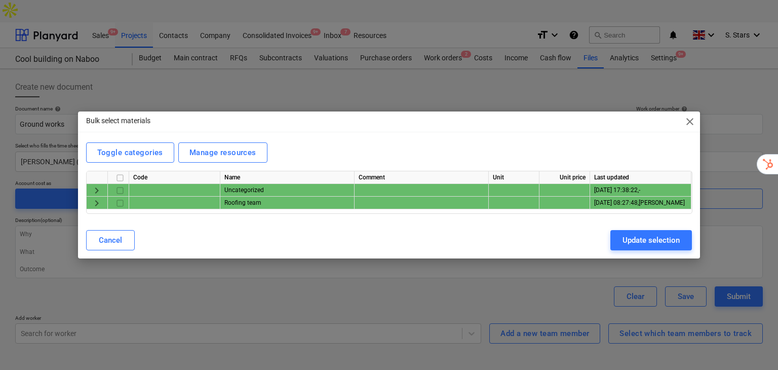
click at [93, 195] on span "keyboard_arrow_right" at bounding box center [97, 190] width 12 height 12
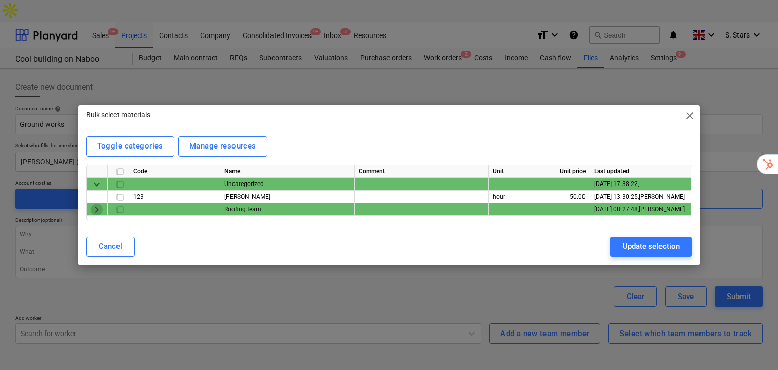
click at [101, 212] on span "keyboard_arrow_right" at bounding box center [97, 209] width 12 height 12
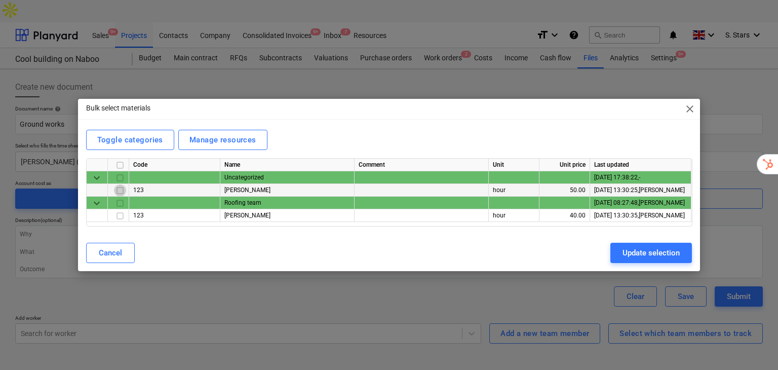
click at [123, 193] on input "checkbox" at bounding box center [120, 190] width 12 height 12
click at [124, 213] on input "checkbox" at bounding box center [120, 216] width 12 height 12
checkbox input "true"
click at [668, 256] on div "Update selection" at bounding box center [650, 252] width 57 height 13
type textarea "x"
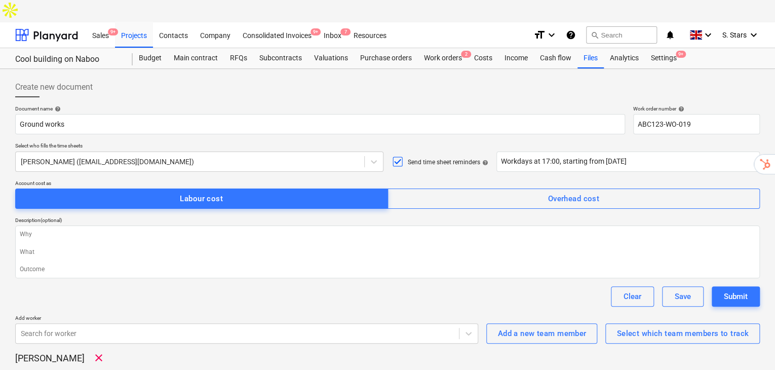
scroll to position [169, 0]
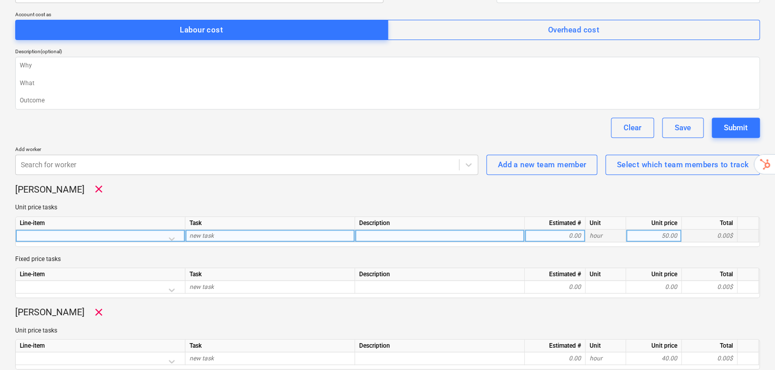
click at [227, 229] on div "new task" at bounding box center [270, 235] width 170 height 13
type input "S"
type input "Site prep"
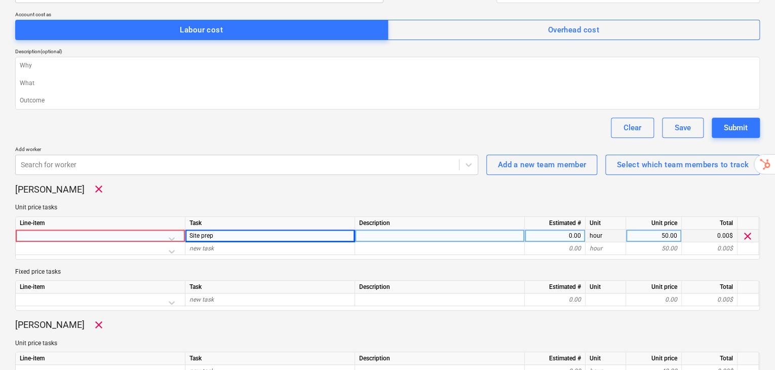
click at [180, 229] on div at bounding box center [100, 238] width 161 height 18
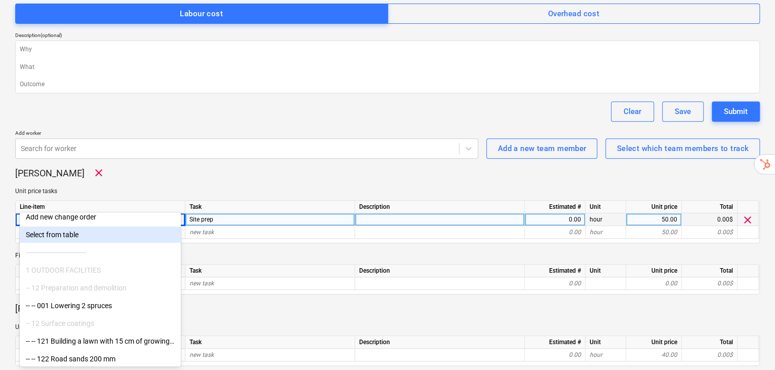
scroll to position [33, 0]
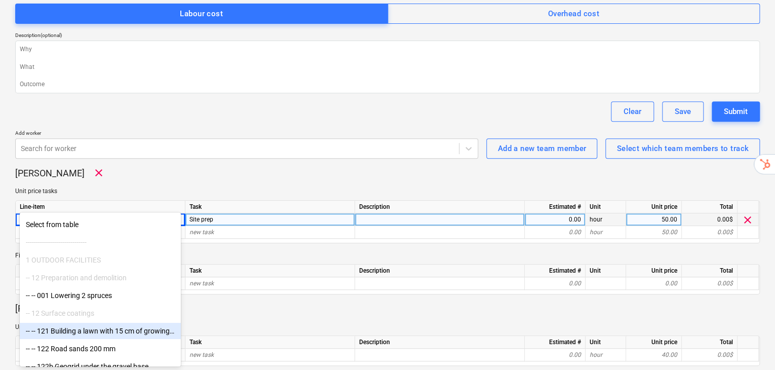
click at [132, 333] on div "-- -- 121 Building a lawn with 15 cm of growing soil" at bounding box center [100, 330] width 161 height 16
type textarea "x"
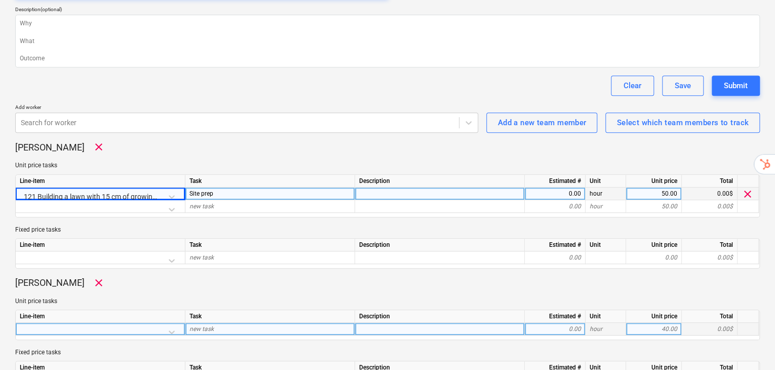
scroll to position [246, 0]
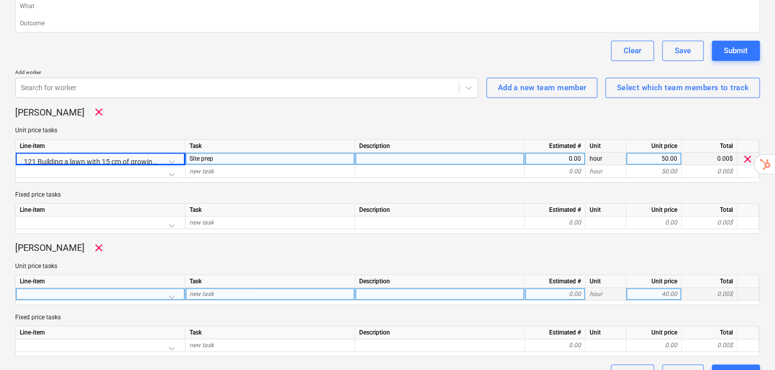
click at [294, 288] on div "new task" at bounding box center [270, 294] width 170 height 13
type input "Cleaning the site"
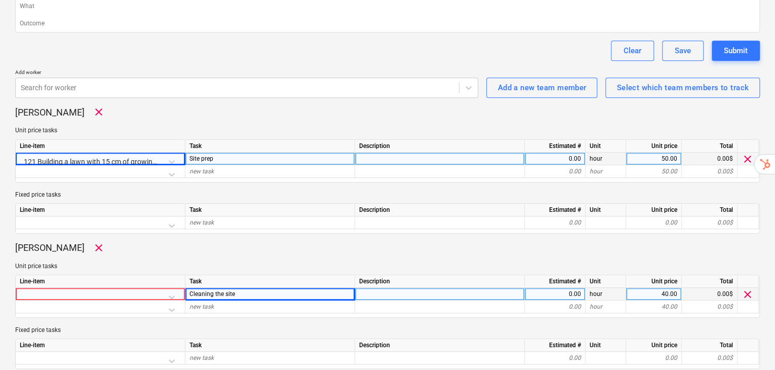
click at [178, 288] on div at bounding box center [100, 297] width 161 height 18
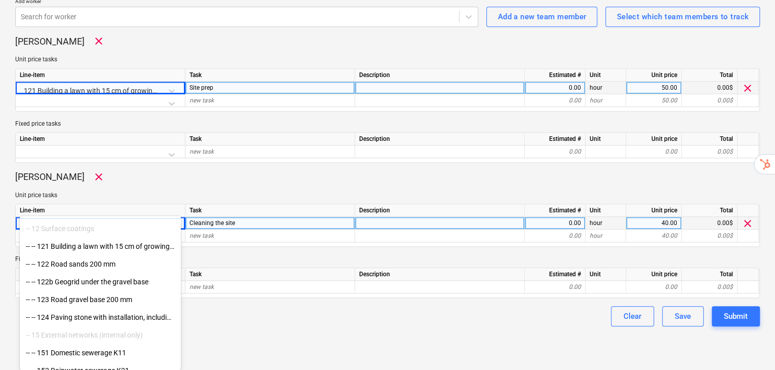
scroll to position [270, 0]
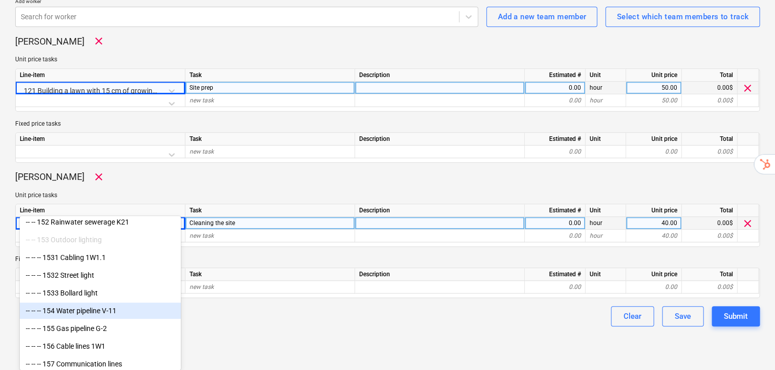
click at [100, 308] on div "-- -- -- 154 Water pipeline V-11" at bounding box center [100, 310] width 161 height 16
type textarea "x"
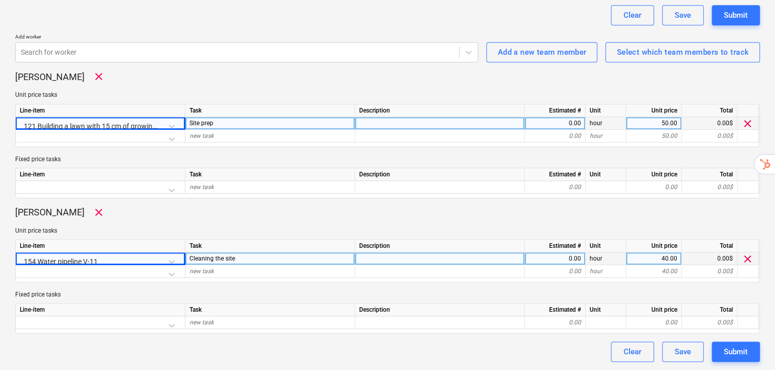
scroll to position [258, 0]
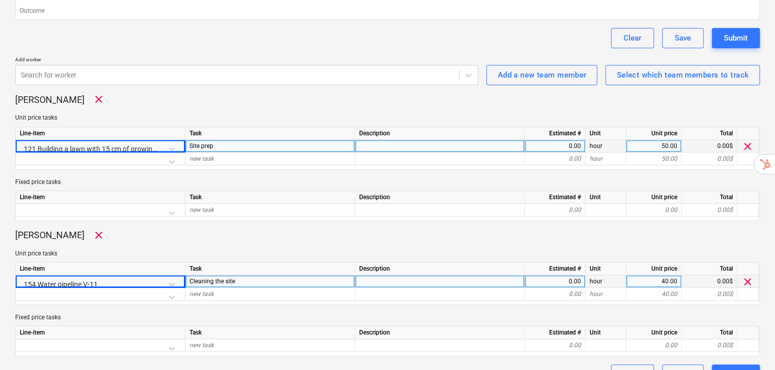
click at [579, 140] on div "0.00" at bounding box center [555, 146] width 52 height 13
type input "6"
click at [484, 193] on div "Line-item Task Description Estimated # Unit Unit price Total new task 0.00 0.00…" at bounding box center [387, 205] width 744 height 30
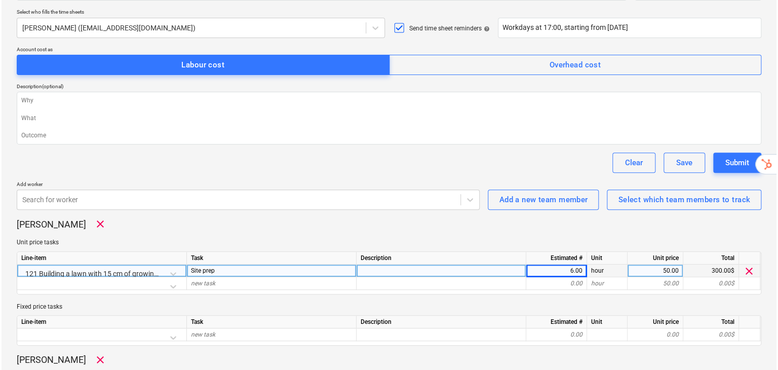
scroll to position [124, 0]
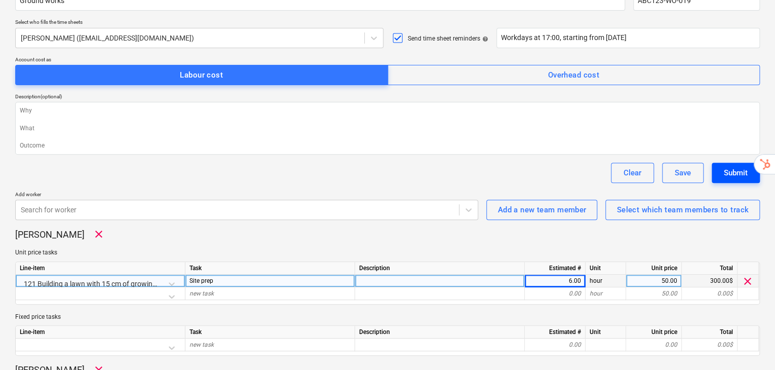
click at [729, 166] on div "Submit" at bounding box center [735, 172] width 24 height 13
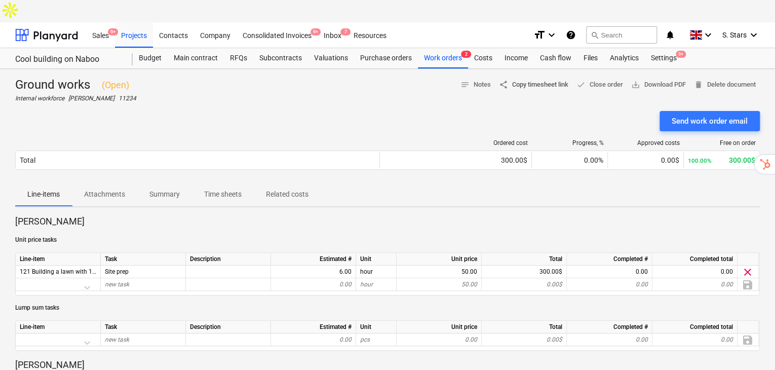
click at [533, 77] on button "share Copy timesheet link" at bounding box center [533, 85] width 77 height 16
click at [436, 48] on div "Work orders 4" at bounding box center [443, 58] width 50 height 20
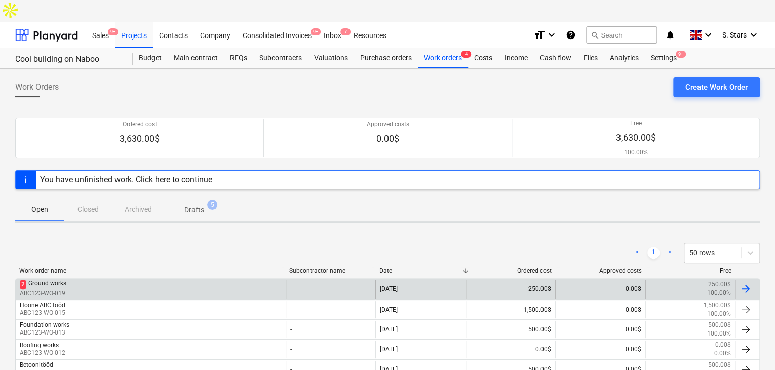
click at [87, 279] on div "2 Ground works ABC123-WO-019" at bounding box center [151, 288] width 270 height 18
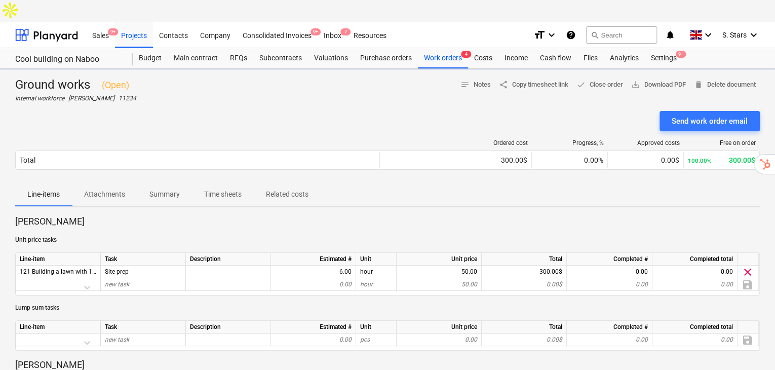
scroll to position [33, 0]
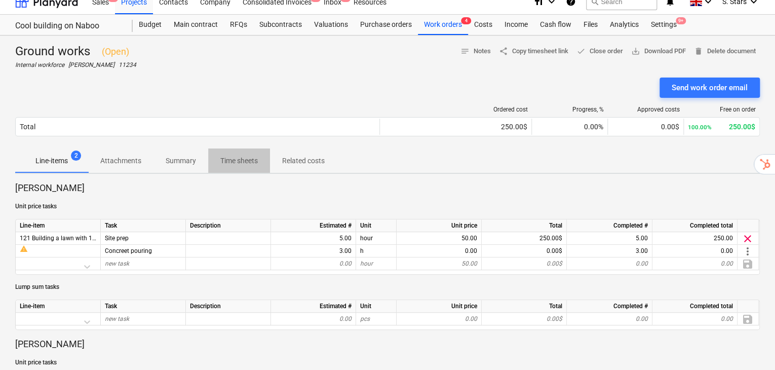
click at [228, 155] on p "Time sheets" at bounding box center [238, 160] width 37 height 11
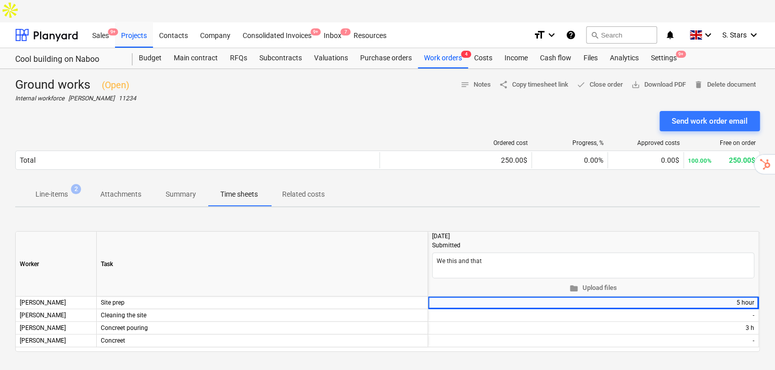
click at [216, 22] on div "Company" at bounding box center [215, 35] width 43 height 26
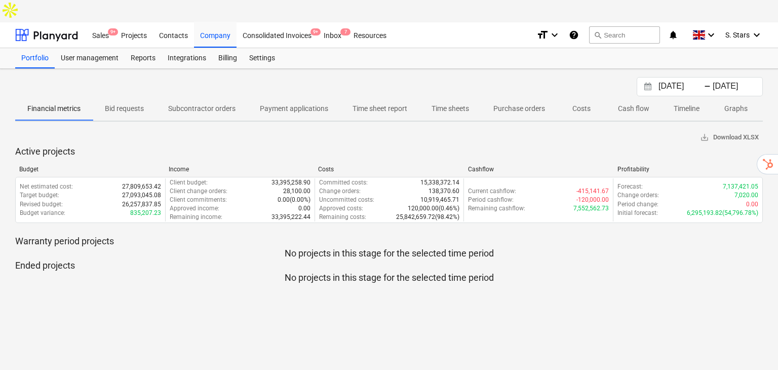
click at [397, 103] on p "Time sheet report" at bounding box center [379, 108] width 55 height 11
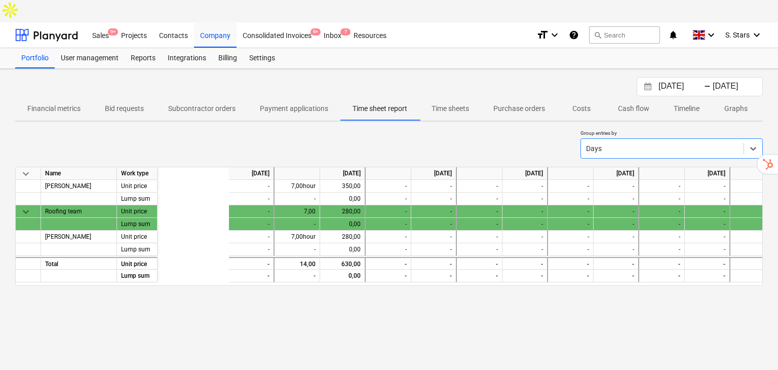
scroll to position [0, 2301]
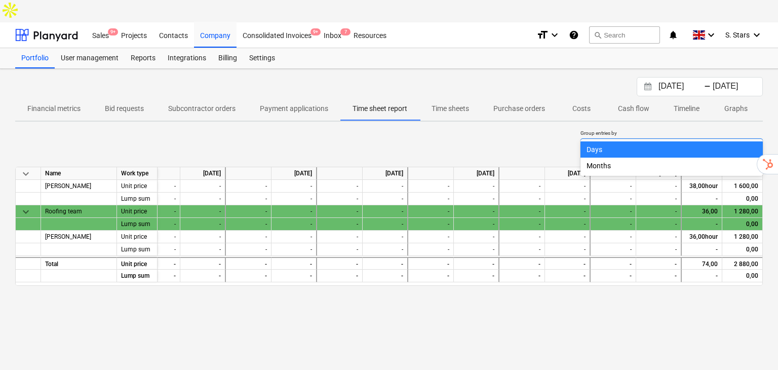
click at [701, 143] on div at bounding box center [662, 148] width 152 height 10
click at [605, 166] on div "Months" at bounding box center [671, 165] width 182 height 16
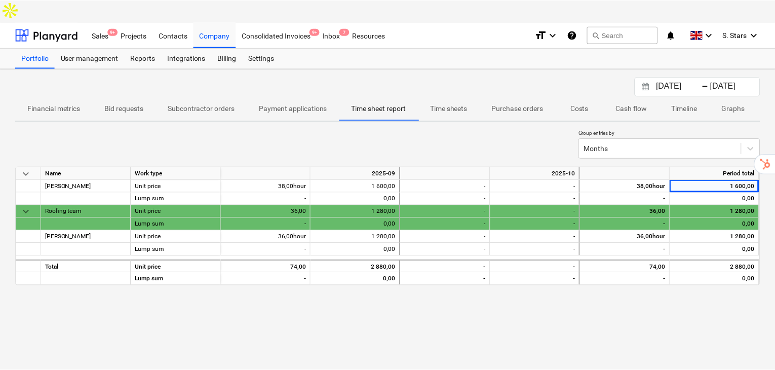
scroll to position [0, 0]
drag, startPoint x: 638, startPoint y: 164, endPoint x: 660, endPoint y: 165, distance: 21.3
click at [660, 180] on div "38,00hour" at bounding box center [627, 186] width 90 height 13
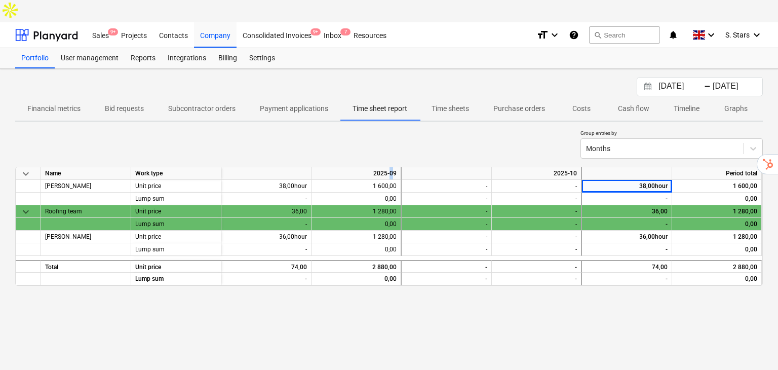
drag, startPoint x: 392, startPoint y: 148, endPoint x: 362, endPoint y: 143, distance: 29.9
click at [382, 167] on div "2025-09" at bounding box center [356, 173] width 90 height 13
click at [362, 167] on div "keyboard_arrow_down Name Work type 2025-09 2025-10 Period total Peeter Pale Uni…" at bounding box center [388, 226] width 747 height 119
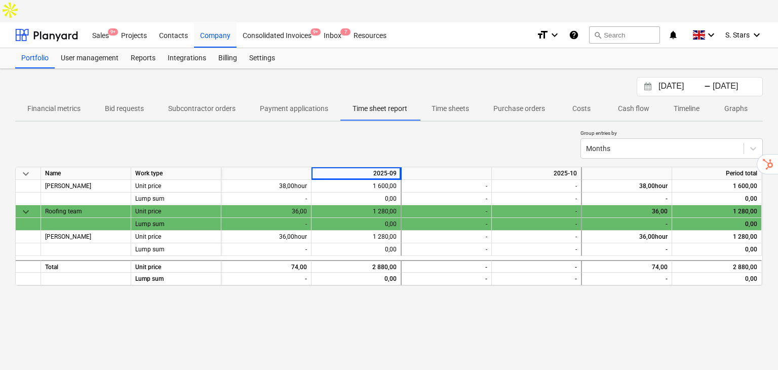
click at [361, 167] on div "keyboard_arrow_down Name Work type 2025-09 2025-10 Period total Peeter Pale Uni…" at bounding box center [388, 226] width 747 height 119
click at [120, 22] on div "Projects" at bounding box center [134, 35] width 38 height 26
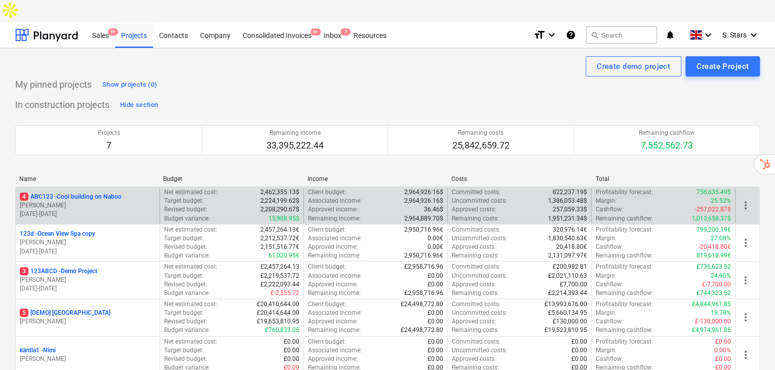
click at [105, 192] on p "4 ABC123 - Cool building on Naboo" at bounding box center [71, 196] width 102 height 9
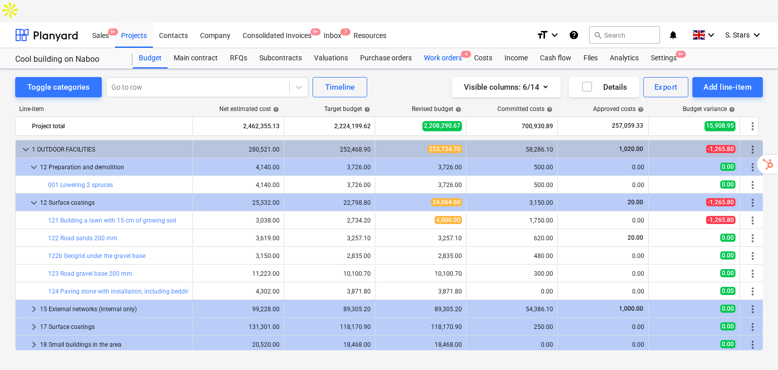
click at [449, 48] on div "Work orders 4" at bounding box center [443, 58] width 50 height 20
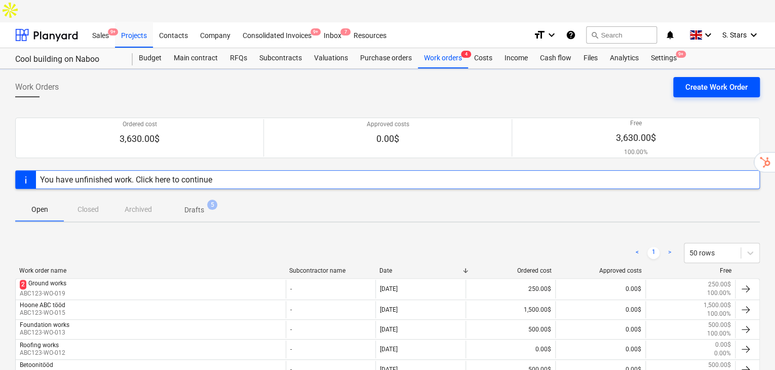
click at [717, 80] on div "Create Work Order" at bounding box center [716, 86] width 62 height 13
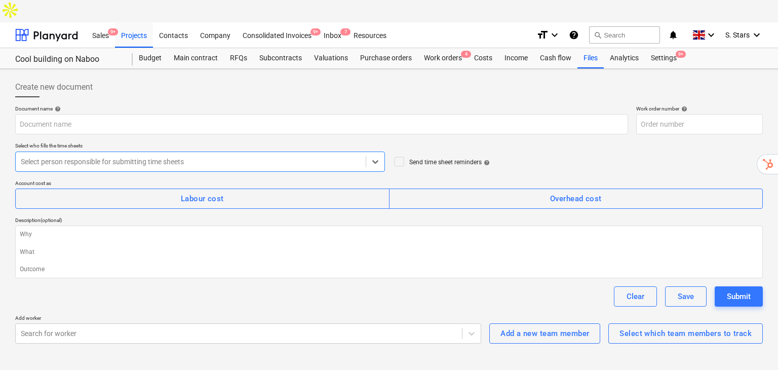
type textarea "x"
type input "ABC123-WO-020"
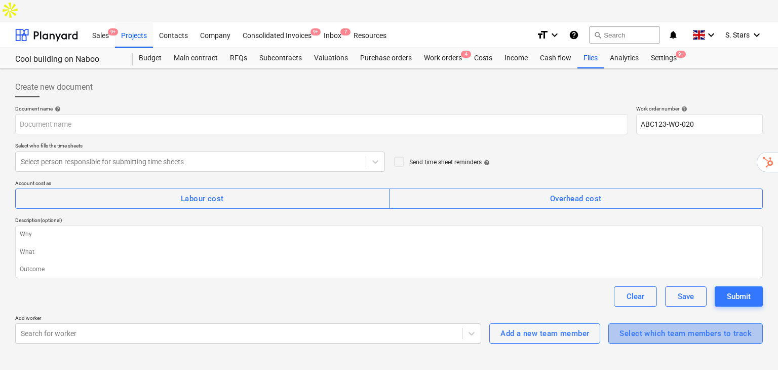
click at [688, 327] on div "Select which team members to track" at bounding box center [685, 333] width 132 height 13
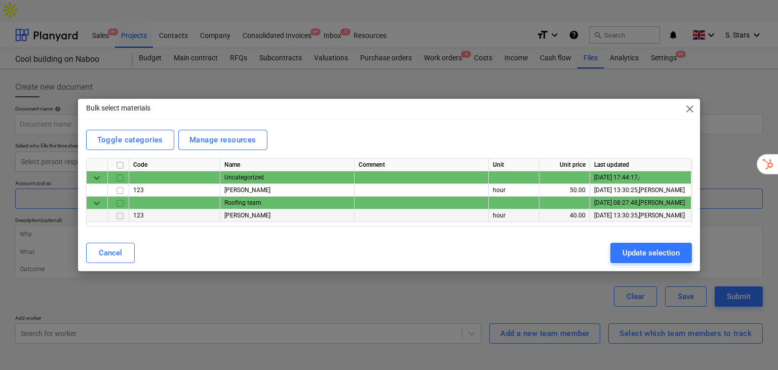
click at [120, 217] on input "checkbox" at bounding box center [120, 216] width 12 height 12
click at [648, 250] on div "Update selection" at bounding box center [650, 252] width 57 height 13
type textarea "x"
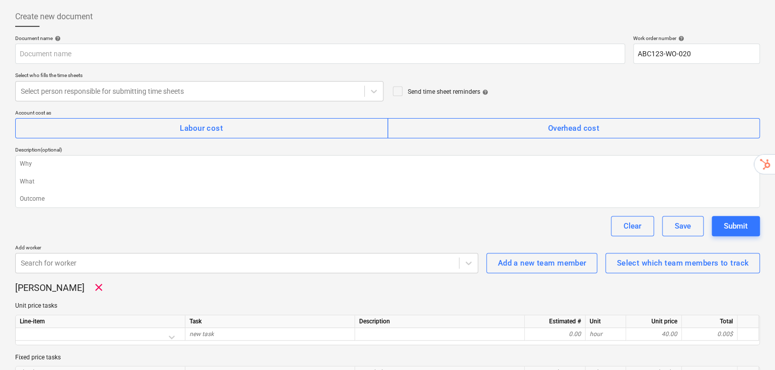
scroll to position [110, 0]
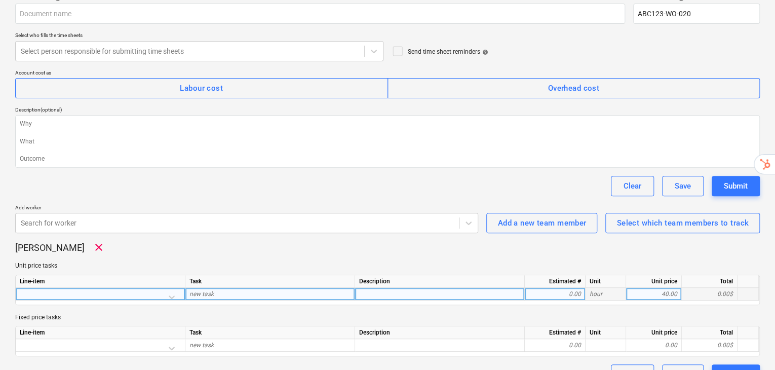
click at [225, 288] on div "new task" at bounding box center [270, 294] width 170 height 13
type input "Excavating works"
click at [578, 288] on div "0.00" at bounding box center [555, 294] width 52 height 13
type textarea "x"
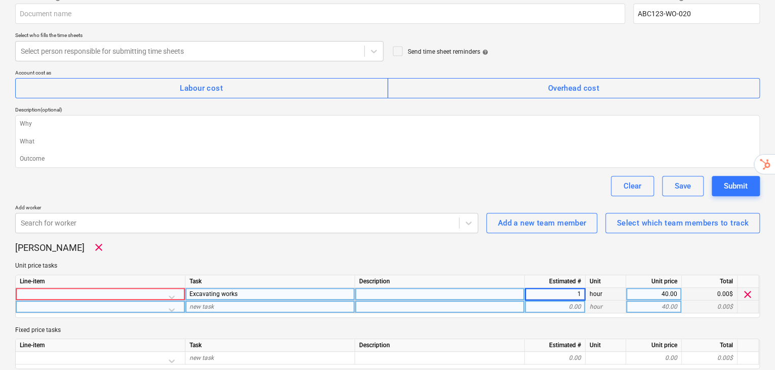
type input "10"
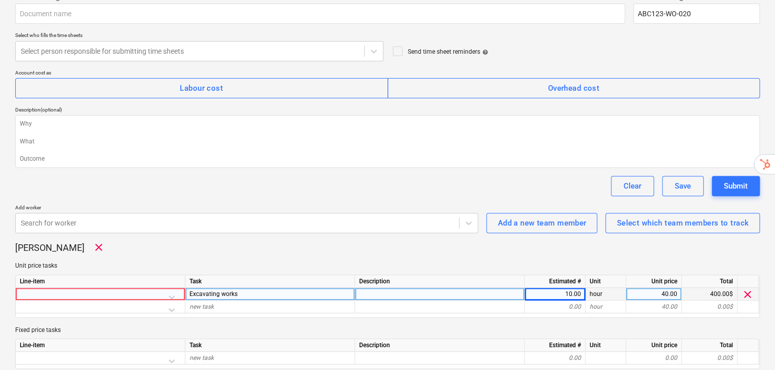
click at [556, 241] on div "John Low clear" at bounding box center [387, 247] width 744 height 12
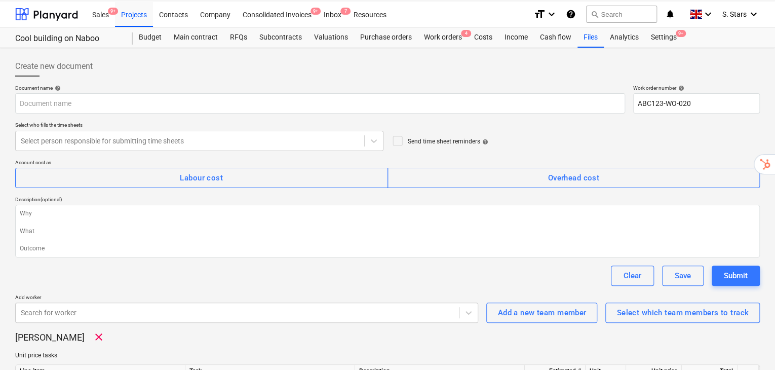
scroll to position [0, 0]
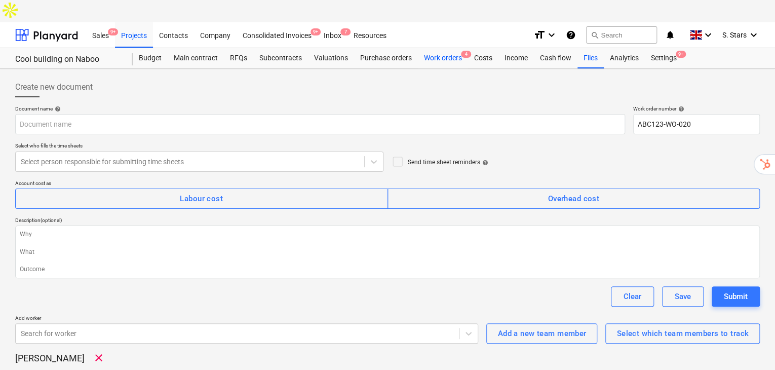
click at [448, 48] on div "Work orders 4" at bounding box center [443, 58] width 50 height 20
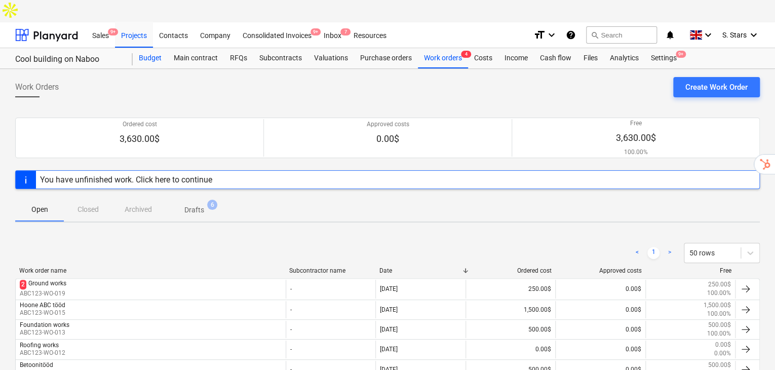
click at [155, 48] on div "Budget" at bounding box center [150, 58] width 35 height 20
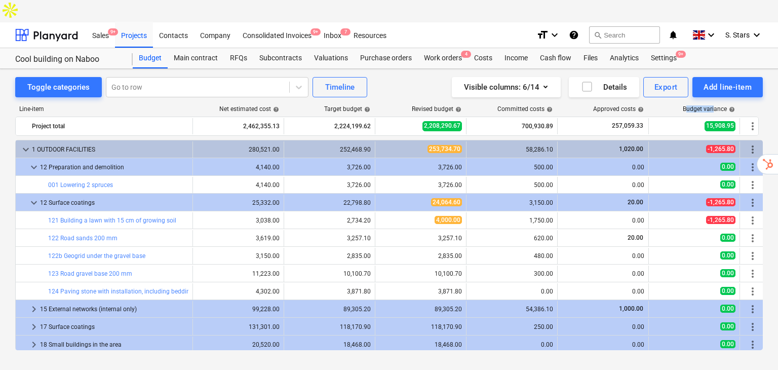
drag, startPoint x: 713, startPoint y: 90, endPoint x: 687, endPoint y: 92, distance: 25.4
click at [687, 105] on div "Line-item Net estimated cost help Target budget help Revised budget help Commit…" at bounding box center [388, 110] width 747 height 11
click at [720, 105] on div "Budget variance help" at bounding box center [708, 108] width 52 height 7
drag, startPoint x: 725, startPoint y: 86, endPoint x: 672, endPoint y: 88, distance: 53.2
click at [672, 105] on div "Budget variance help" at bounding box center [693, 108] width 91 height 7
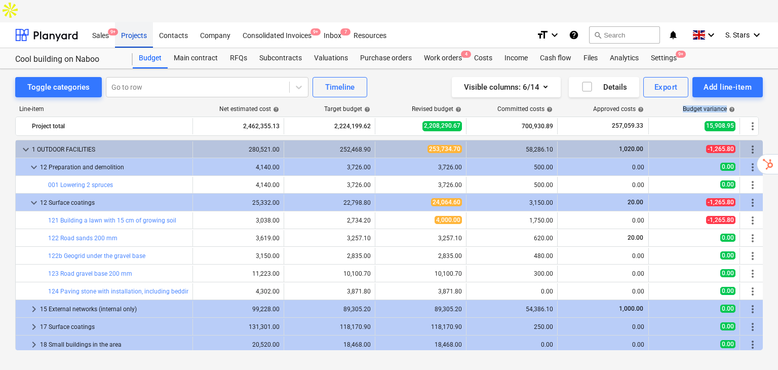
click at [140, 22] on div "Projects" at bounding box center [134, 35] width 38 height 26
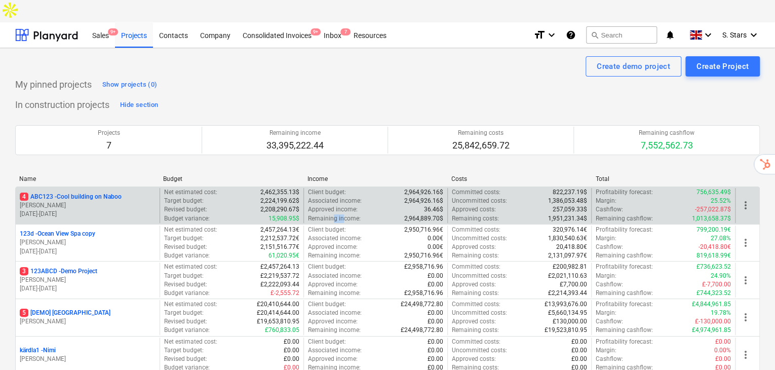
drag, startPoint x: 332, startPoint y: 196, endPoint x: 342, endPoint y: 197, distance: 10.6
click at [342, 214] on p "Remaining income :" at bounding box center [334, 218] width 53 height 9
drag, startPoint x: 444, startPoint y: 196, endPoint x: 388, endPoint y: 197, distance: 56.2
click at [388, 197] on div "Client budget : 2,964,926.16$ Associated income : 2,964,926.16$ Approved income…" at bounding box center [375, 205] width 144 height 35
drag, startPoint x: 586, startPoint y: 195, endPoint x: 541, endPoint y: 193, distance: 45.1
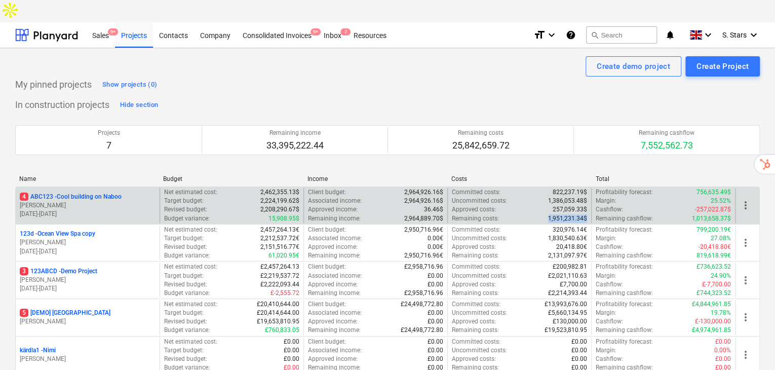
click at [541, 214] on div "Remaining costs : 1,951,231.34$" at bounding box center [519, 218] width 135 height 9
click at [554, 205] on p "257,059.33$" at bounding box center [569, 209] width 34 height 9
drag, startPoint x: 543, startPoint y: 191, endPoint x: 589, endPoint y: 195, distance: 46.2
click at [589, 195] on div "Committed costs : 822,237.19$ Uncommitted costs : 1,386,053.48$ Approved costs …" at bounding box center [519, 205] width 144 height 35
drag, startPoint x: 401, startPoint y: 194, endPoint x: 444, endPoint y: 195, distance: 43.6
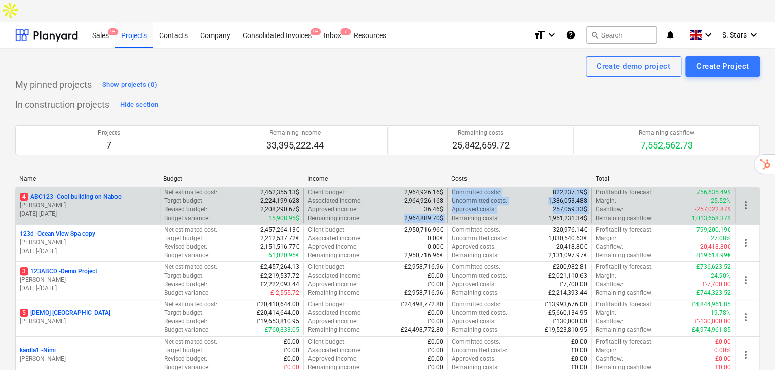
click at [447, 198] on div "4 ABC123 - Cool building on Naboo M. Hammer 01.09.2022 - 27.05.2027 Net estimat…" at bounding box center [387, 205] width 743 height 35
click at [445, 196] on div "Client budget : 2,964,926.16$ Associated income : 2,964,926.16$ Approved income…" at bounding box center [375, 205] width 144 height 35
drag, startPoint x: 695, startPoint y: 169, endPoint x: 731, endPoint y: 172, distance: 36.1
click at [731, 188] on div "Profitability forecast : 756,635.49$ Margin : 25.52% Cashflow : -257,022.87$ Re…" at bounding box center [663, 205] width 144 height 35
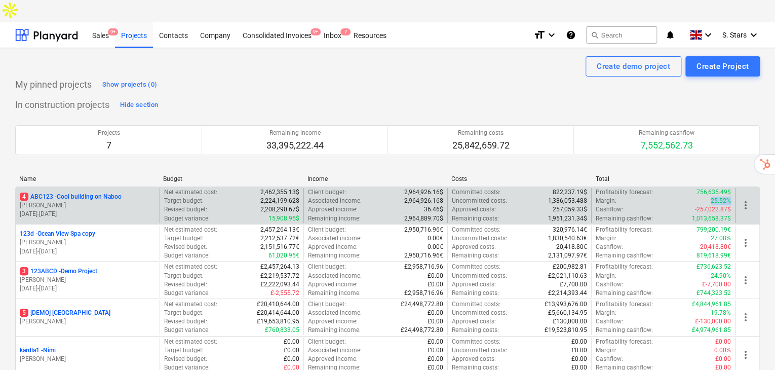
drag, startPoint x: 709, startPoint y: 177, endPoint x: 728, endPoint y: 177, distance: 18.7
click at [728, 196] on div "Margin : 25.52%" at bounding box center [662, 200] width 135 height 9
drag, startPoint x: 698, startPoint y: 166, endPoint x: 732, endPoint y: 167, distance: 34.4
click at [732, 188] on div "Profitability forecast : 756,635.49$ Margin : 25.52% Cashflow : -257,022.87$ Re…" at bounding box center [663, 205] width 144 height 35
drag, startPoint x: 700, startPoint y: 186, endPoint x: 727, endPoint y: 185, distance: 27.3
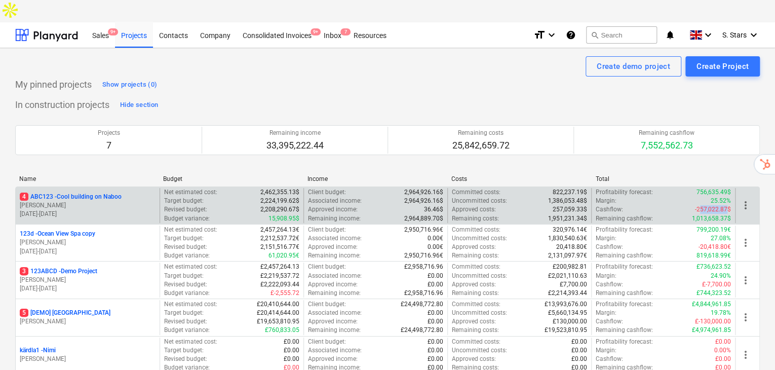
click at [727, 205] on p "-257,022.87$" at bounding box center [713, 209] width 36 height 9
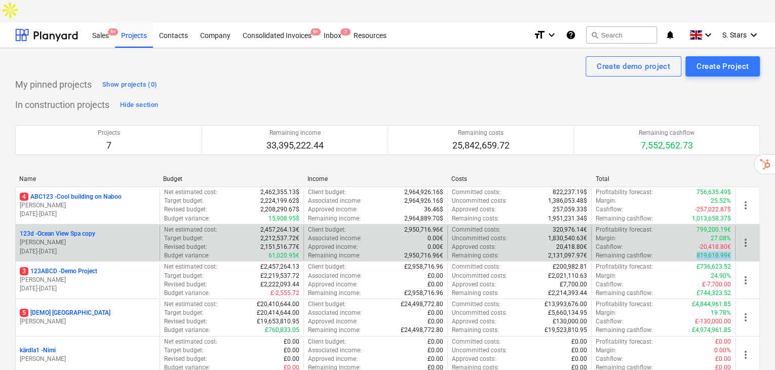
drag, startPoint x: 697, startPoint y: 233, endPoint x: 732, endPoint y: 234, distance: 34.9
click at [732, 234] on div "Profitability forecast : 799,200.19€ Margin : 27.08% Cashflow : -20,418.80€ Rem…" at bounding box center [663, 242] width 144 height 35
click at [701, 251] on p "819,618.99€" at bounding box center [713, 255] width 34 height 9
drag, startPoint x: 697, startPoint y: 232, endPoint x: 724, endPoint y: 232, distance: 27.3
click at [724, 251] on p "819,618.99€" at bounding box center [713, 255] width 34 height 9
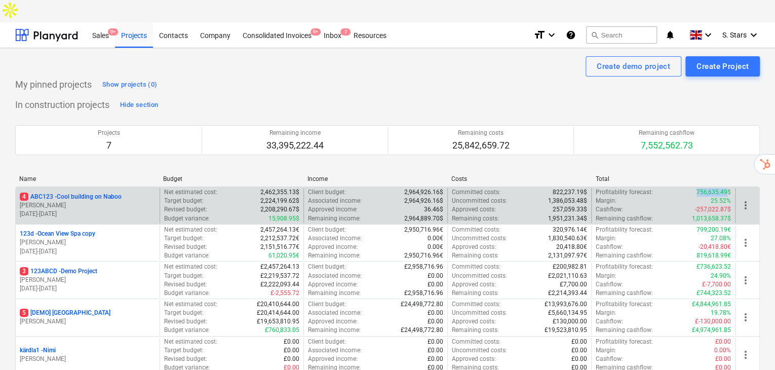
drag, startPoint x: 698, startPoint y: 167, endPoint x: 727, endPoint y: 169, distance: 30.0
click at [727, 188] on p "756,635.49$" at bounding box center [713, 192] width 34 height 9
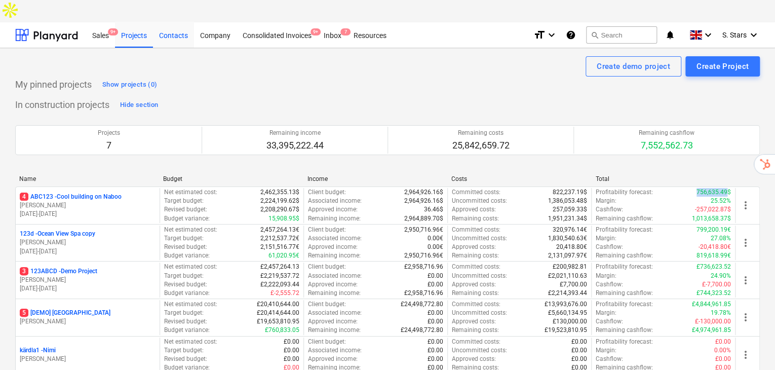
drag, startPoint x: 120, startPoint y: 185, endPoint x: 186, endPoint y: 19, distance: 178.6
click at [120, 201] on p "M. Hammer" at bounding box center [88, 205] width 136 height 9
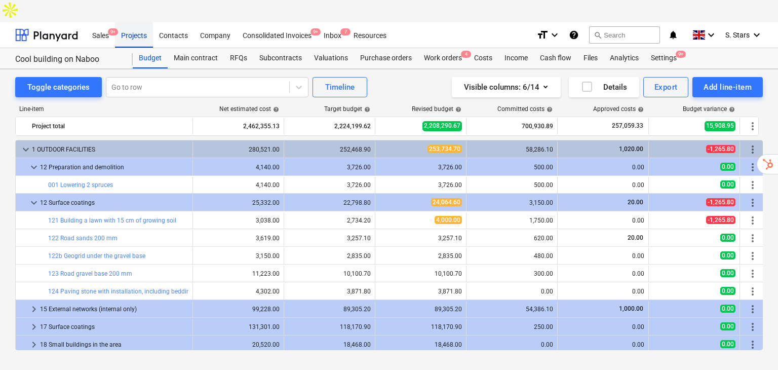
click at [136, 22] on div "Projects" at bounding box center [134, 35] width 38 height 26
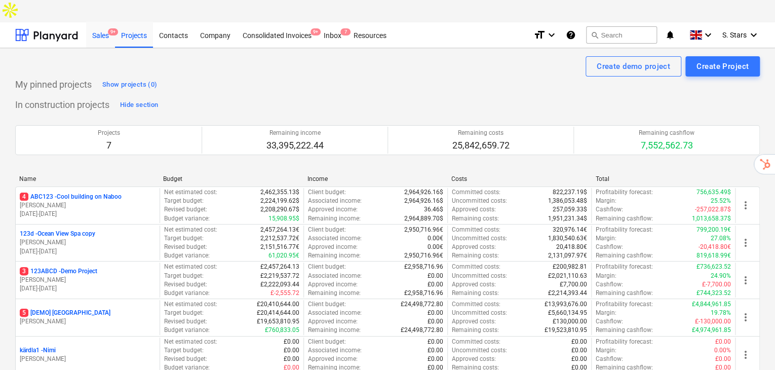
click at [96, 22] on div "Sales 9+" at bounding box center [100, 35] width 29 height 26
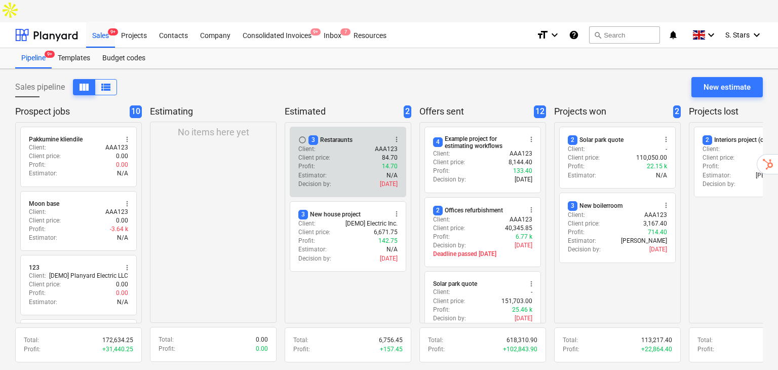
click at [347, 145] on div "Client : AAA123" at bounding box center [347, 149] width 99 height 9
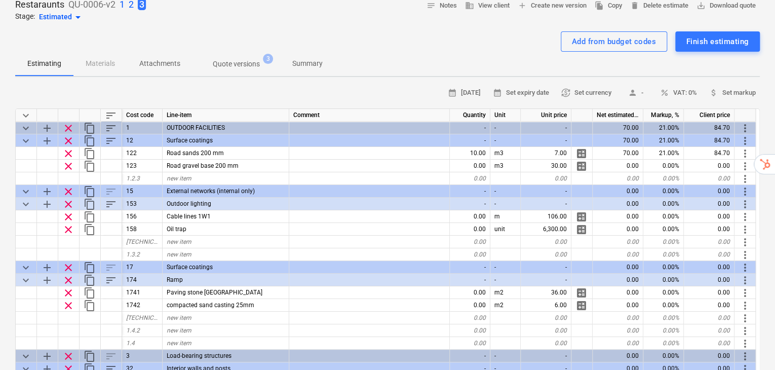
scroll to position [67, 0]
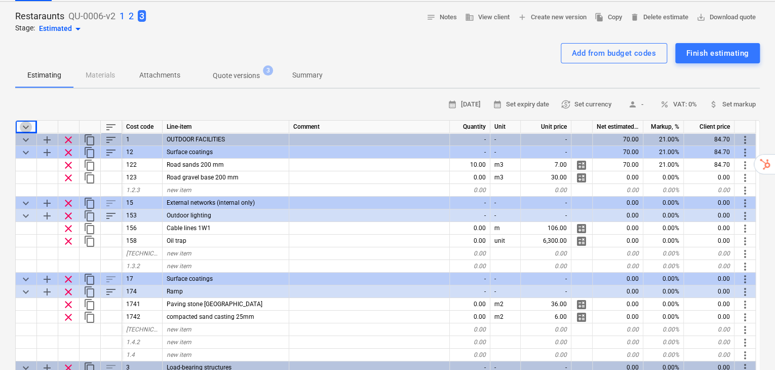
click at [27, 121] on span "keyboard_arrow_down" at bounding box center [26, 127] width 12 height 12
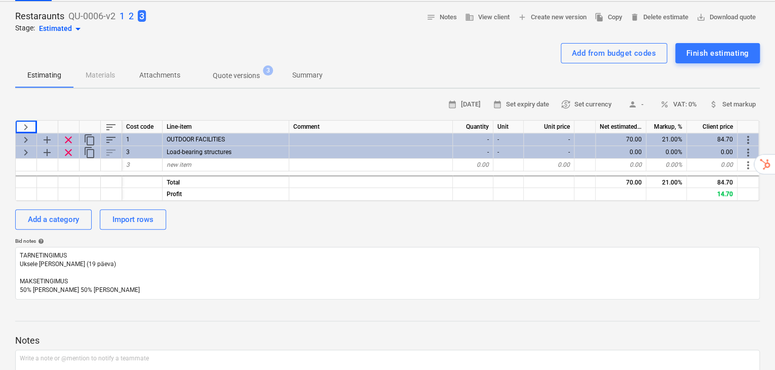
click at [27, 121] on span "keyboard_arrow_right" at bounding box center [26, 127] width 12 height 12
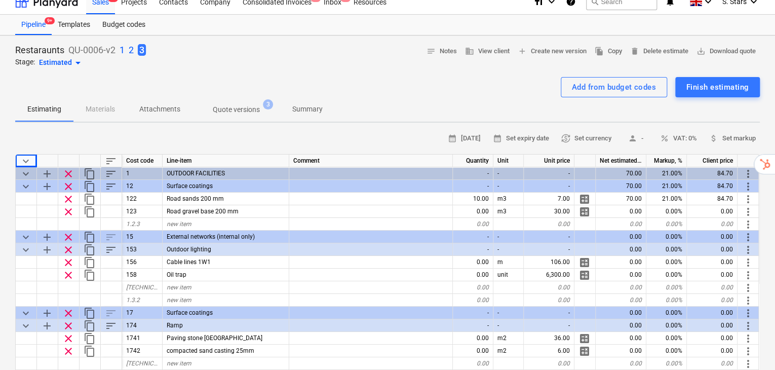
scroll to position [0, 0]
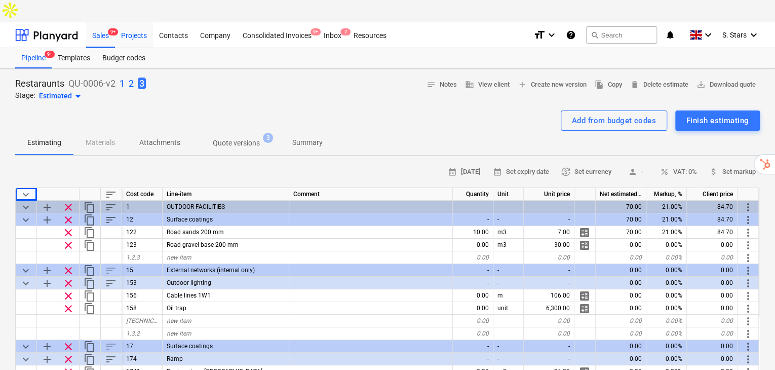
click at [138, 22] on div "Projects" at bounding box center [134, 35] width 38 height 26
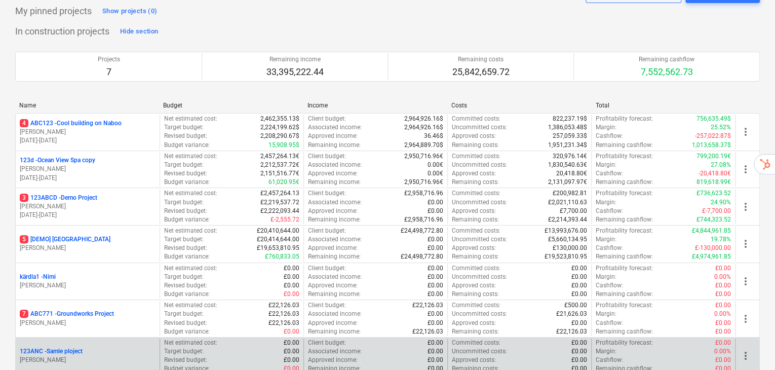
scroll to position [169, 0]
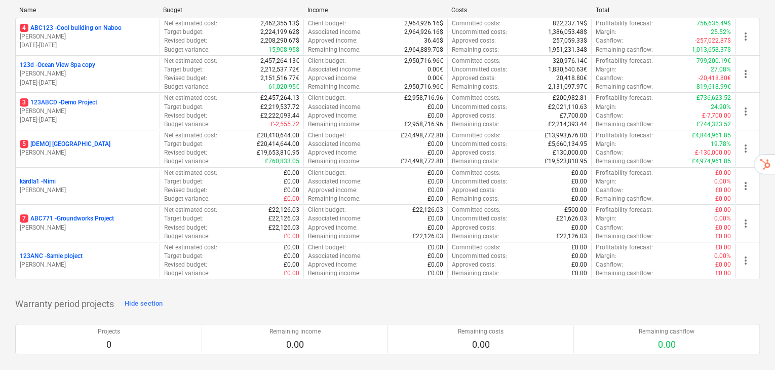
click at [98, 252] on div "123ANC - Samle ploject" at bounding box center [88, 256] width 136 height 9
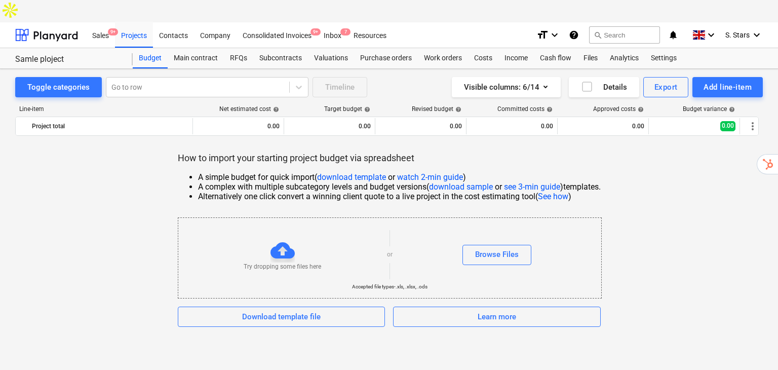
drag, startPoint x: 191, startPoint y: 153, endPoint x: 196, endPoint y: 152, distance: 5.1
click at [194, 172] on ul "A simple budget for quick import ( download template or watch 2-min guide ) A c…" at bounding box center [389, 186] width 423 height 29
click at [349, 172] on link "download template" at bounding box center [351, 177] width 69 height 10
click at [135, 22] on div "Projects" at bounding box center [134, 35] width 38 height 26
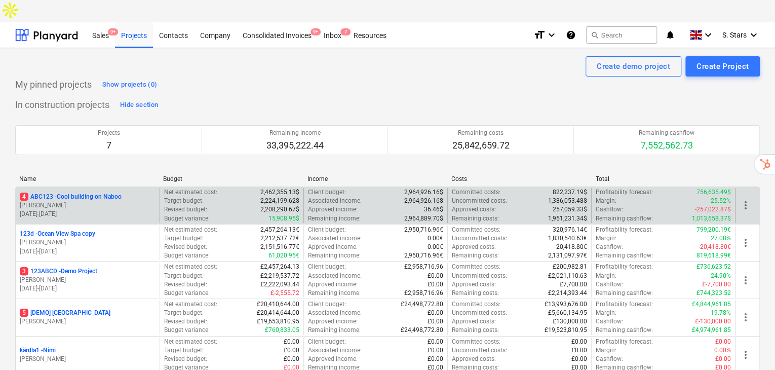
click at [80, 192] on p "4 ABC123 - Cool building on Naboo" at bounding box center [71, 196] width 102 height 9
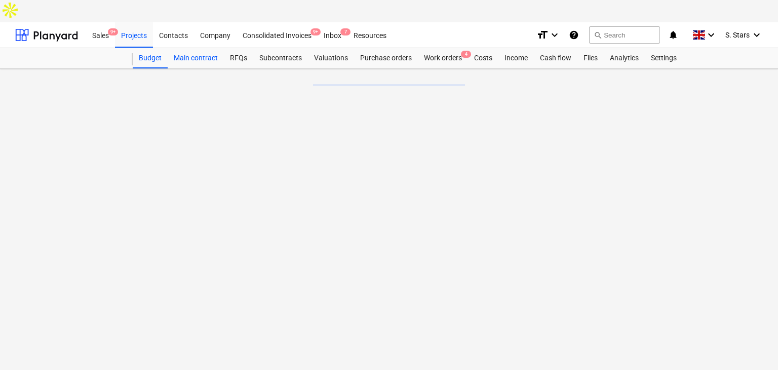
click at [209, 48] on div "Main contract" at bounding box center [196, 58] width 56 height 20
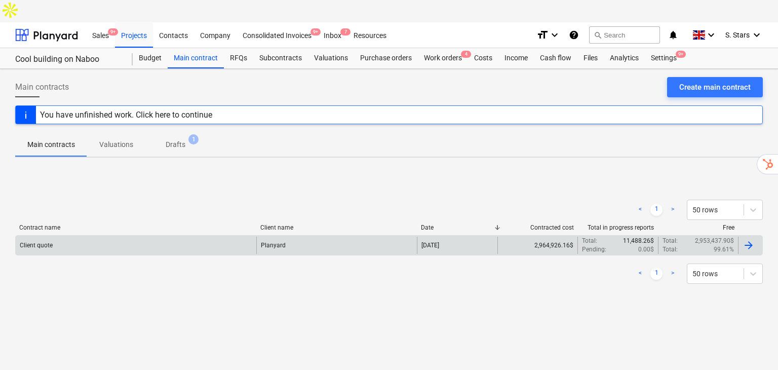
click at [104, 236] on div "Client quote" at bounding box center [136, 244] width 240 height 17
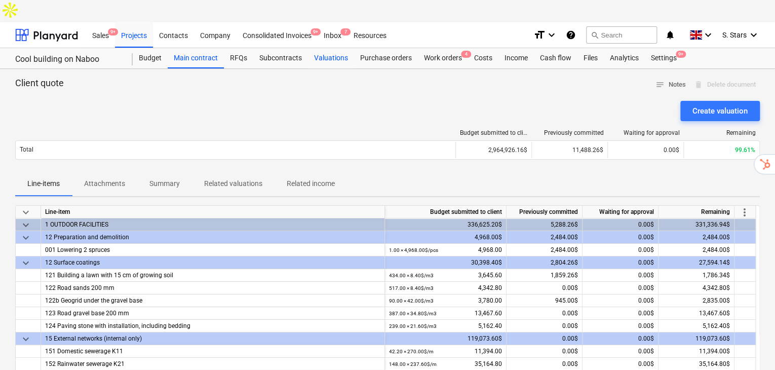
click at [325, 48] on div "Valuations" at bounding box center [331, 58] width 46 height 20
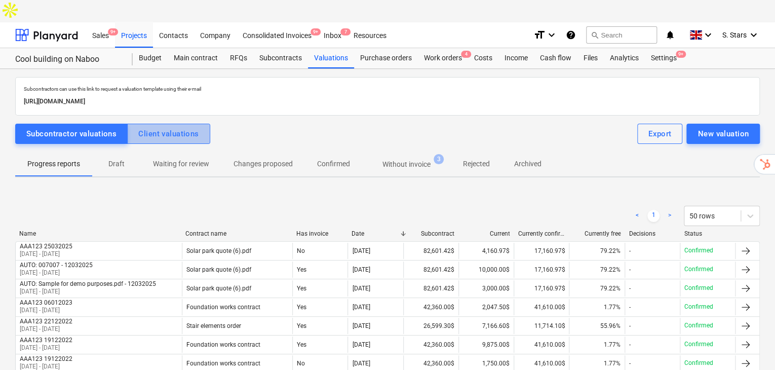
click at [160, 127] on div "Client valuations" at bounding box center [168, 133] width 60 height 13
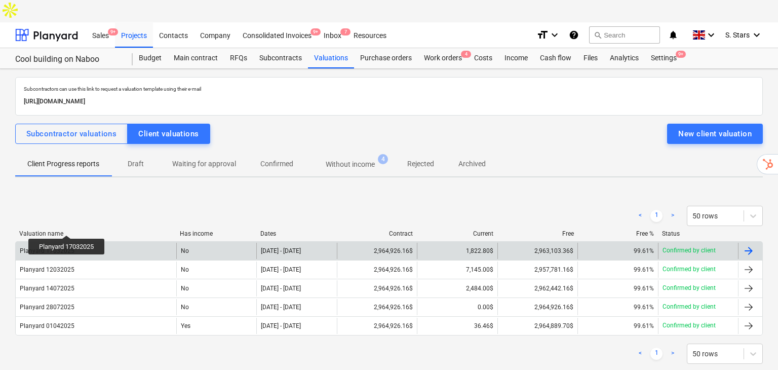
click at [67, 247] on div "Planyard 17032025" at bounding box center [47, 250] width 55 height 7
click at [73, 242] on div "Planyard 17032025" at bounding box center [96, 250] width 160 height 16
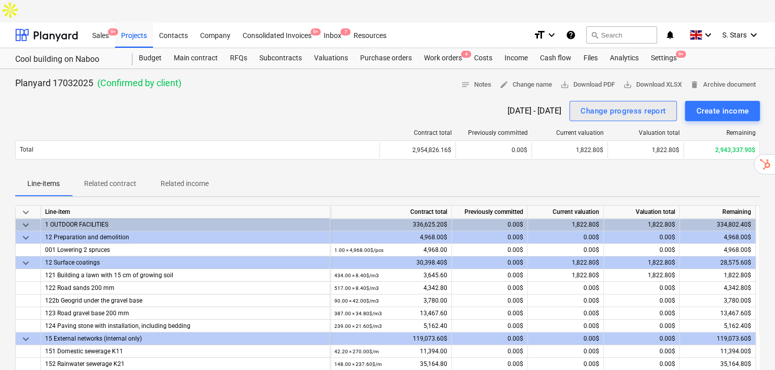
click at [622, 104] on div "Change progress report" at bounding box center [622, 110] width 85 height 13
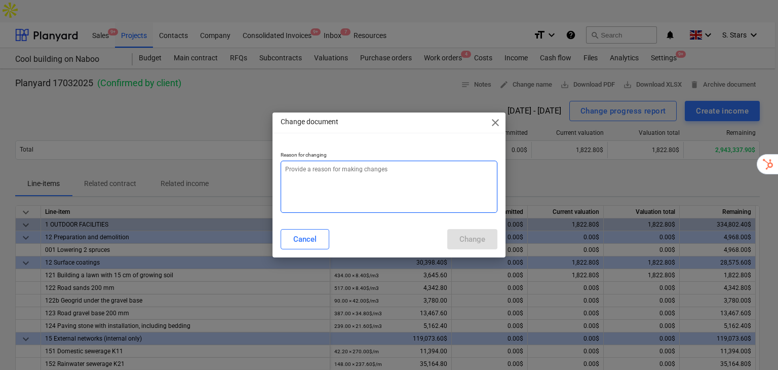
click at [391, 189] on textarea at bounding box center [388, 186] width 217 height 52
type textarea "x"
type textarea "Q"
type textarea "x"
type textarea "Qu"
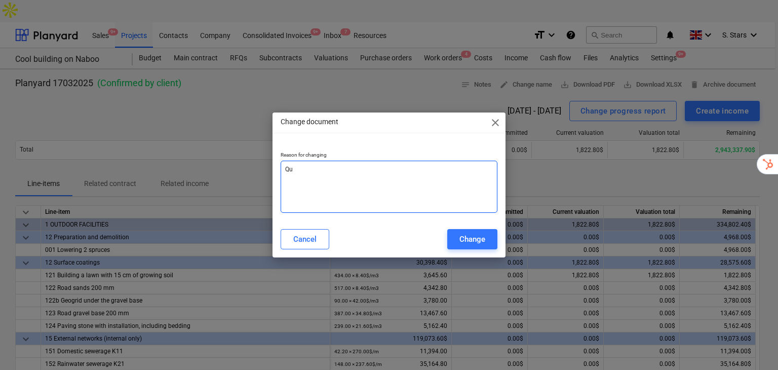
type textarea "x"
type textarea "Qun"
type textarea "x"
type textarea "Quna"
type textarea "x"
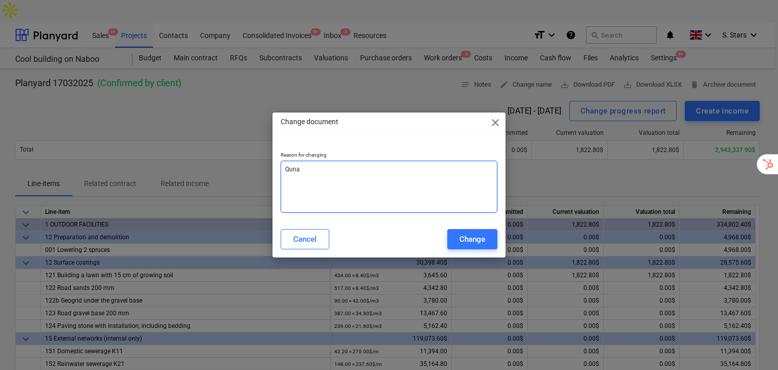
type textarea "Qun"
type textarea "x"
type textarea "Qu"
type textarea "x"
type textarea "Quan"
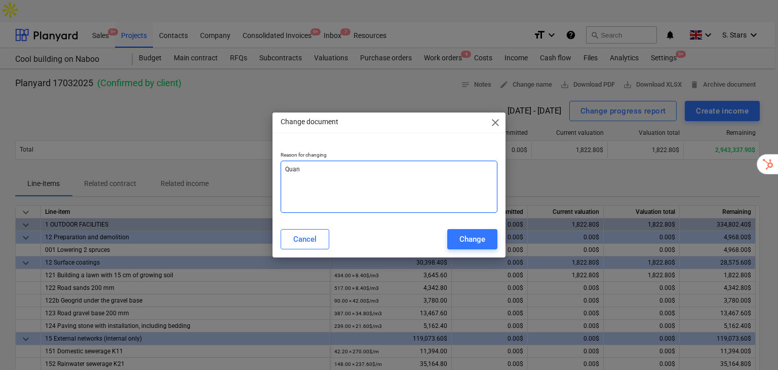
type textarea "x"
type textarea "Quant"
type textarea "x"
type textarea "Quanti"
type textarea "x"
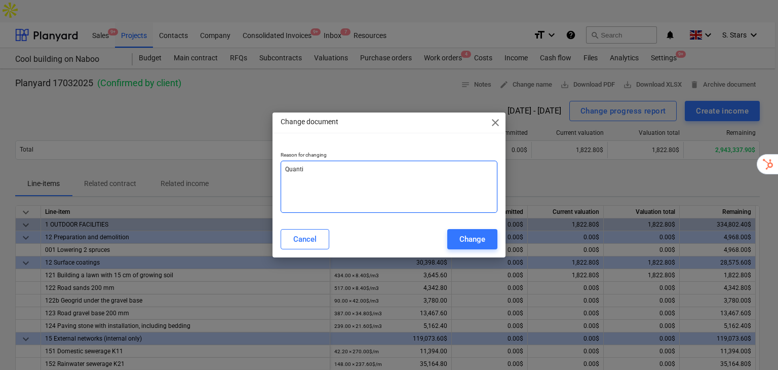
type textarea "Quantit"
type textarea "x"
type textarea "Quantity"
type textarea "x"
type textarea "Quantity"
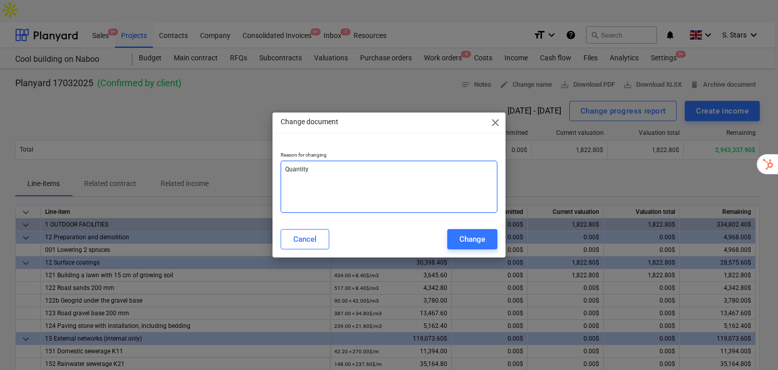
type textarea "x"
type textarea "Quantity r"
type textarea "x"
type textarea "Quantity re"
type textarea "x"
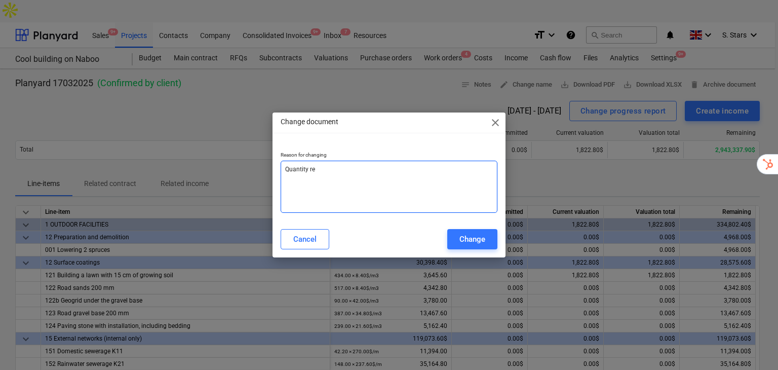
type textarea "Quantity rev"
type textarea "x"
type textarea "Quantity revs"
type textarea "x"
type textarea "Quantity rev"
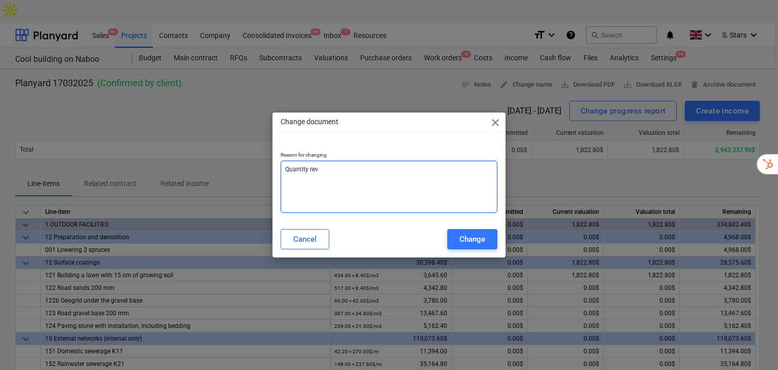
type textarea "x"
type textarea "Quantity revis"
type textarea "x"
type textarea "Quantity revise"
type textarea "x"
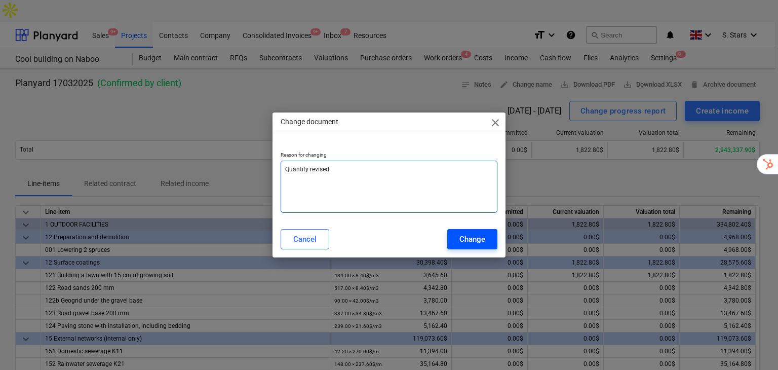
type textarea "Quantity revised"
click at [464, 237] on div "Change" at bounding box center [472, 238] width 26 height 13
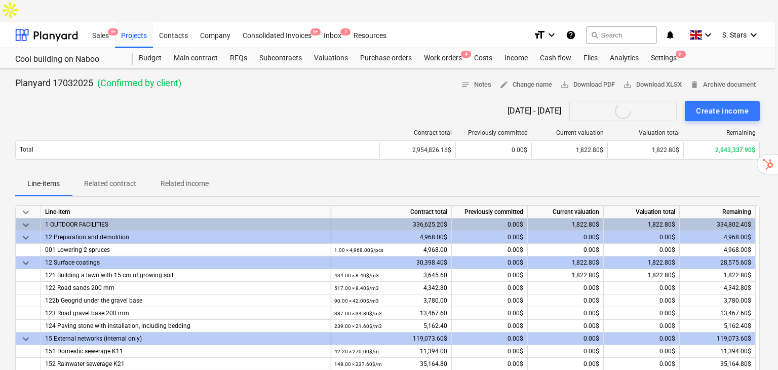
type textarea "x"
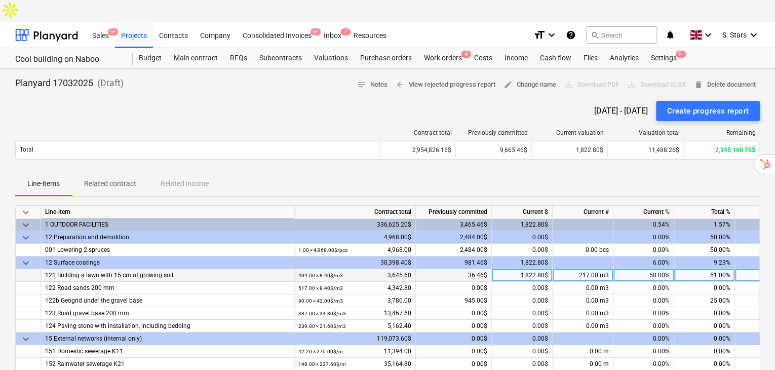
click at [601, 269] on div "217.00 m3" at bounding box center [582, 275] width 61 height 13
type input "200"
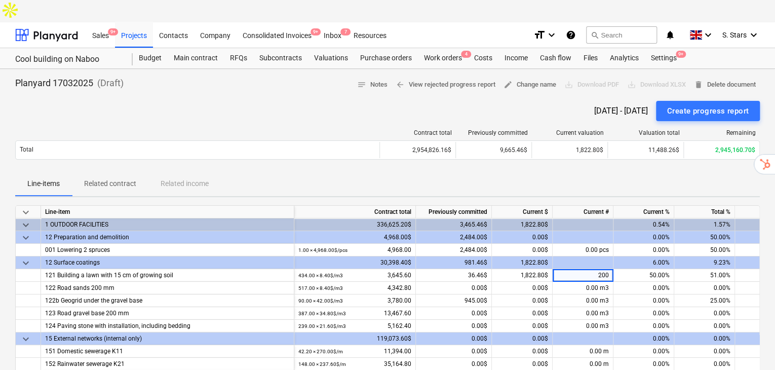
click at [576, 172] on div "Line-items Related contract Related income" at bounding box center [387, 184] width 744 height 24
click at [677, 104] on div "Create progress report" at bounding box center [708, 110] width 82 height 13
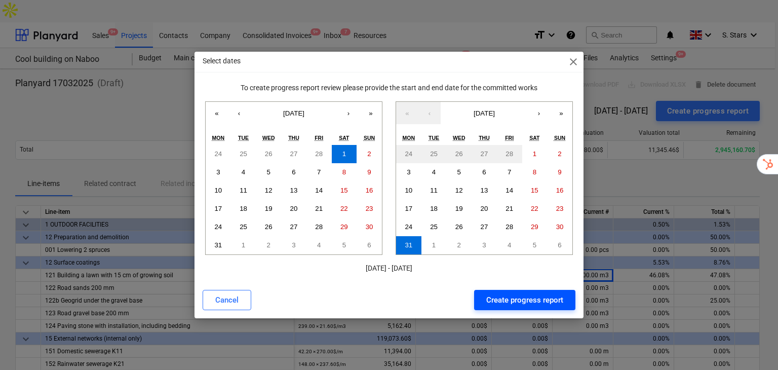
click at [510, 298] on div "Create progress report" at bounding box center [524, 299] width 77 height 13
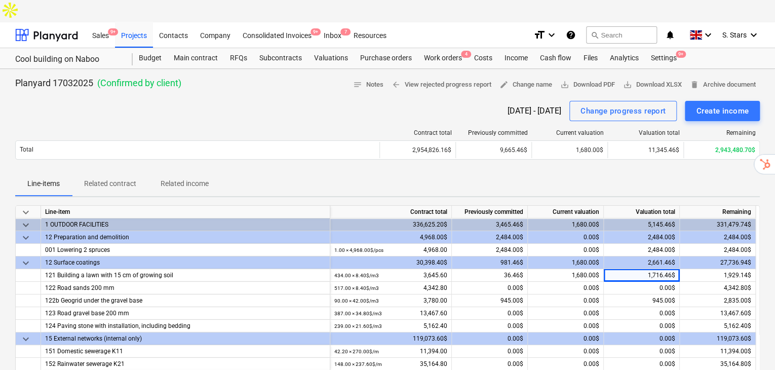
click at [569, 29] on icon "help" at bounding box center [570, 35] width 10 height 12
click at [379, 48] on div "Purchase orders" at bounding box center [386, 58] width 64 height 20
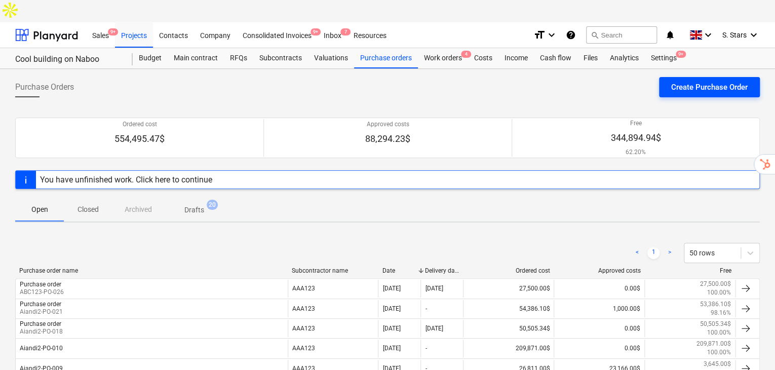
click at [739, 80] on div "Create Purchase Order" at bounding box center [709, 86] width 76 height 13
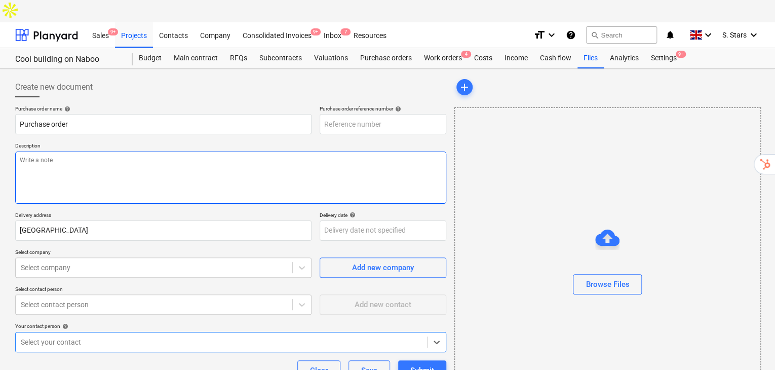
type textarea "x"
type input "ABC123-PO-034"
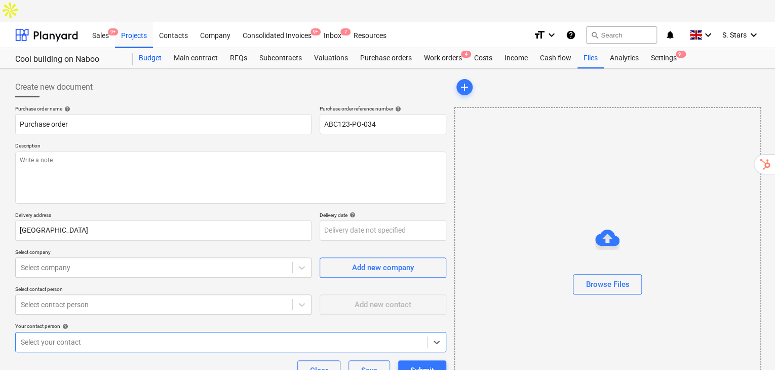
type textarea "x"
click at [147, 48] on div "Budget" at bounding box center [150, 58] width 35 height 20
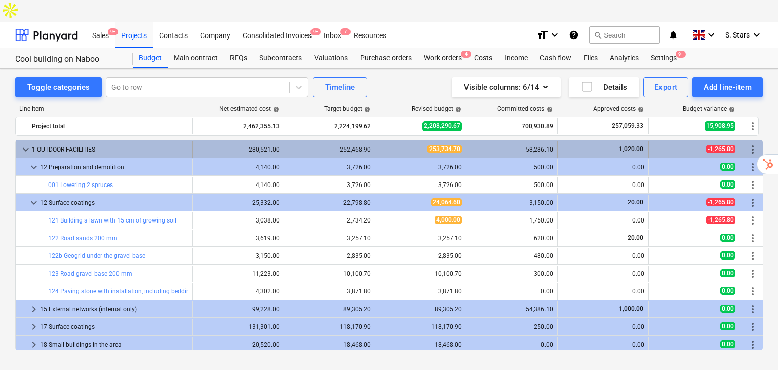
click at [32, 141] on div "1 OUTDOOR FACILITIES" at bounding box center [110, 149] width 156 height 16
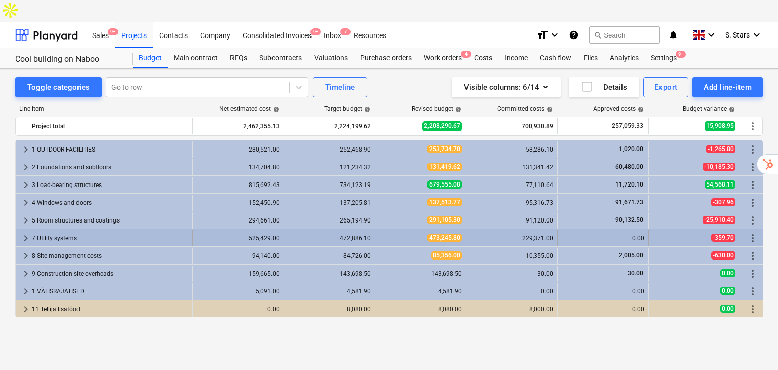
click at [25, 232] on span "keyboard_arrow_right" at bounding box center [26, 238] width 12 height 12
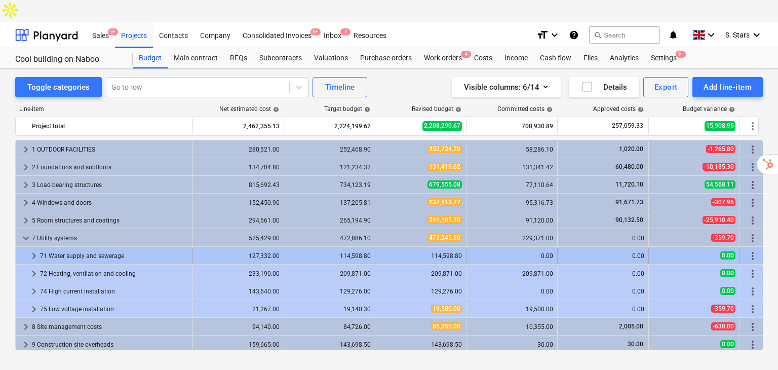
click at [31, 250] on span "keyboard_arrow_right" at bounding box center [34, 256] width 12 height 12
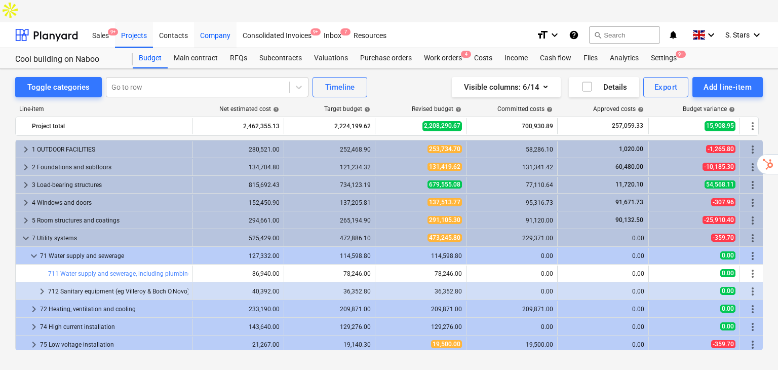
click at [227, 22] on div "Company" at bounding box center [215, 35] width 43 height 26
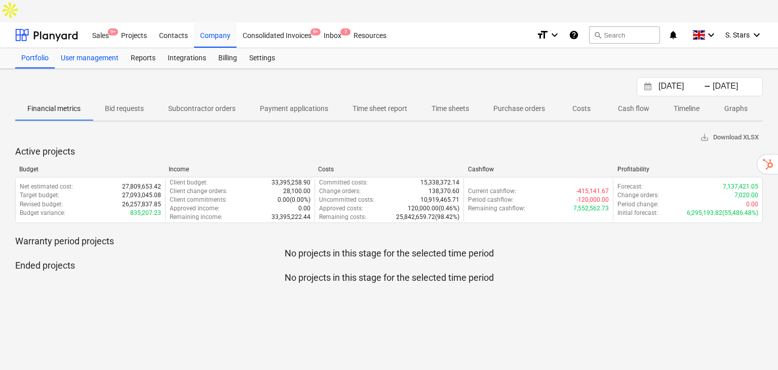
click at [100, 48] on div "User management" at bounding box center [90, 58] width 70 height 20
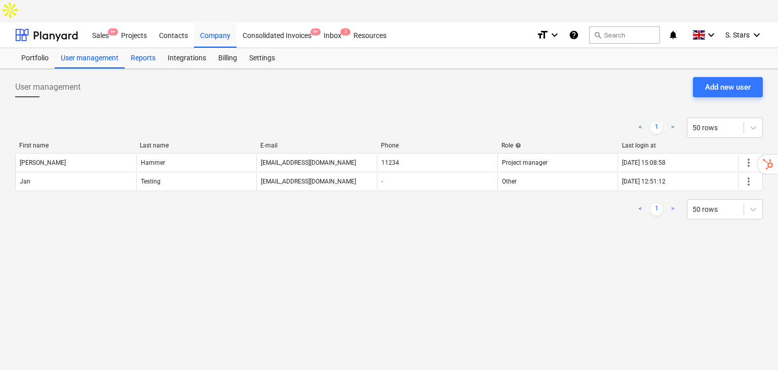
click at [136, 48] on div "Reports" at bounding box center [143, 58] width 37 height 20
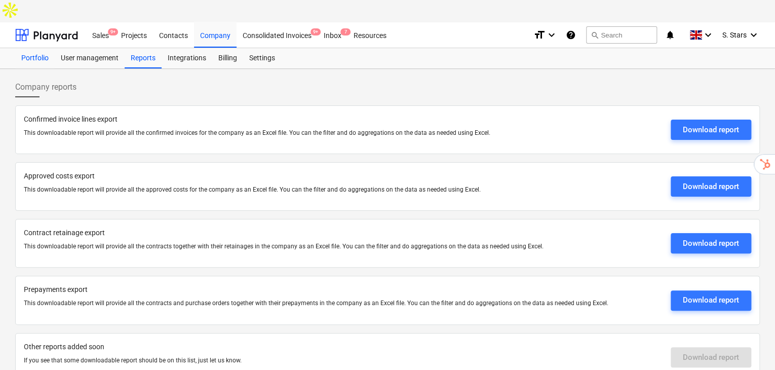
click at [27, 48] on div "Portfolio" at bounding box center [34, 58] width 39 height 20
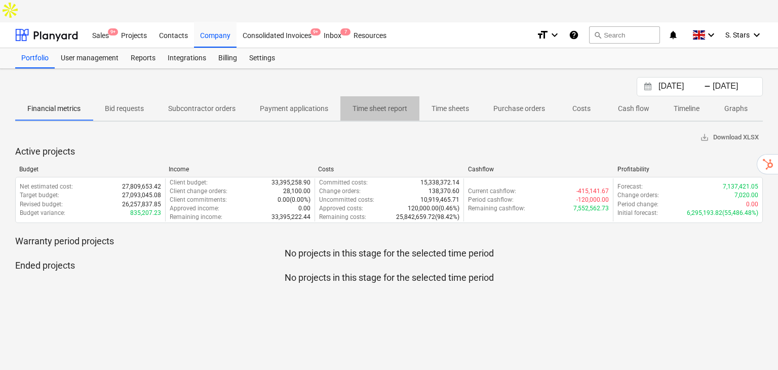
click at [387, 103] on p "Time sheet report" at bounding box center [379, 108] width 55 height 11
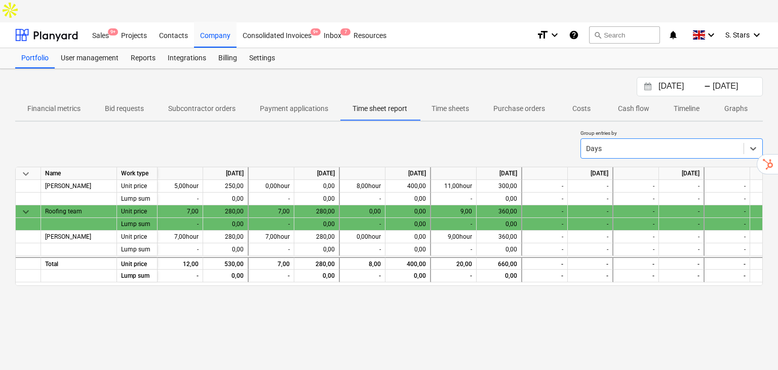
click at [735, 143] on div at bounding box center [662, 148] width 152 height 10
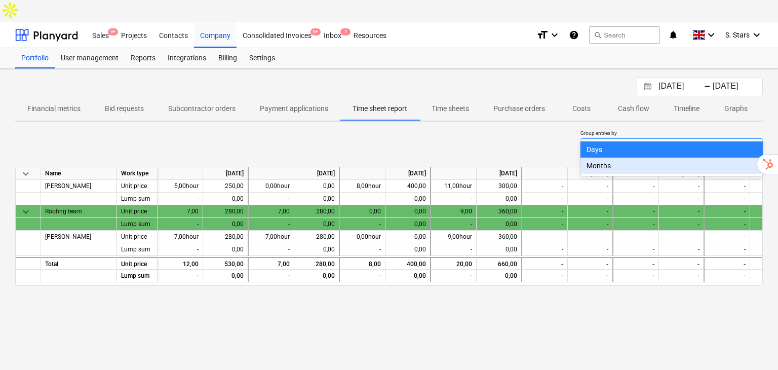
click at [23, 206] on span "keyboard_arrow_down" at bounding box center [26, 212] width 12 height 12
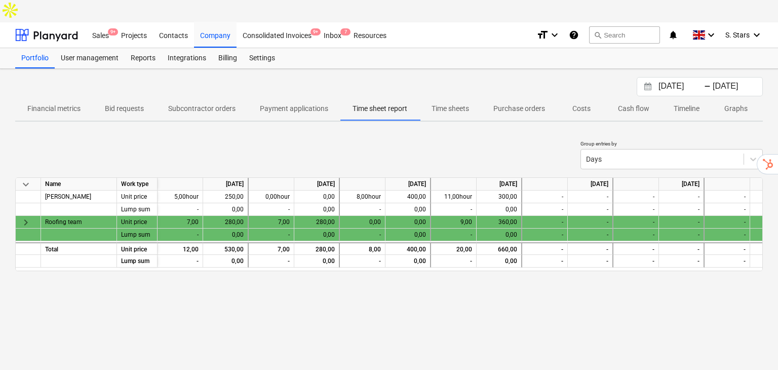
click at [575, 29] on icon "help" at bounding box center [574, 35] width 10 height 12
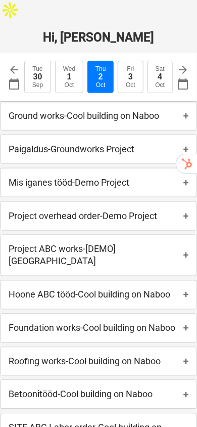
click at [185, 110] on span "+" at bounding box center [186, 115] width 5 height 11
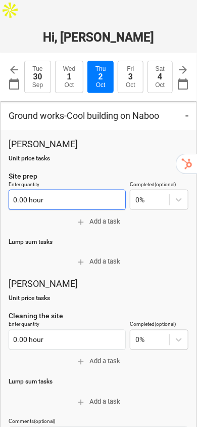
click at [68, 190] on input "0.00 hour" at bounding box center [67, 200] width 117 height 20
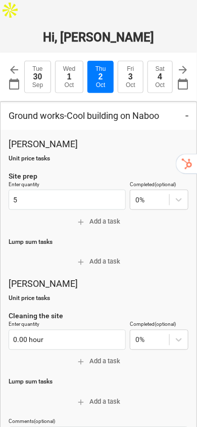
click at [103, 154] on p "Unit price tasks" at bounding box center [99, 158] width 180 height 9
type input "5.00 hour"
click at [113, 216] on span "add Add a task" at bounding box center [99, 222] width 172 height 12
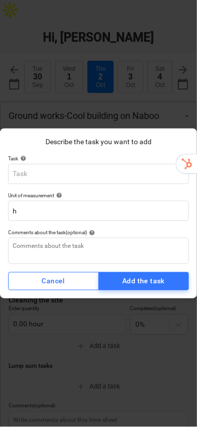
type textarea "x"
type input "C"
type textarea "x"
type input "Co"
type textarea "x"
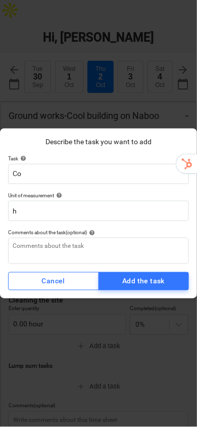
type input "Con"
type textarea "x"
type input "Conc"
type textarea "x"
type input "Concr"
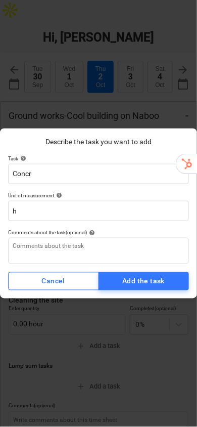
type textarea "x"
type input "Concre"
type textarea "x"
type input "Concree"
type textarea "x"
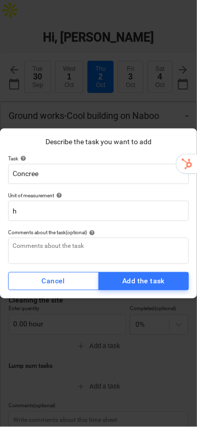
type input "Concreet"
type textarea "x"
type input "Concreet"
type textarea "x"
type input "Concreet o"
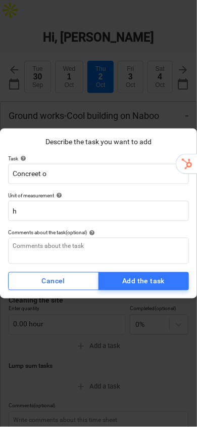
type textarea "x"
type input "Concreet ou"
type textarea "x"
type input "Concreet our"
type textarea "x"
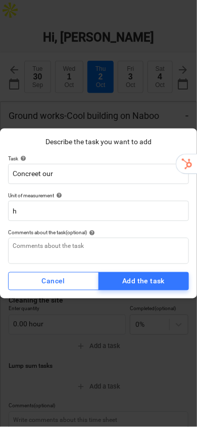
type input "Concreet ou"
type textarea "x"
type input "Concreet o"
type textarea "x"
type input "Concreet"
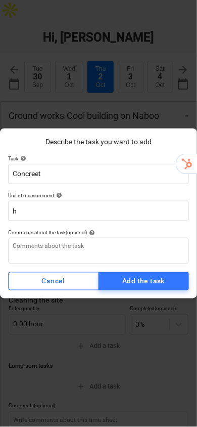
type textarea "x"
type input "Concreet p"
type textarea "x"
type input "Concreet po"
type textarea "x"
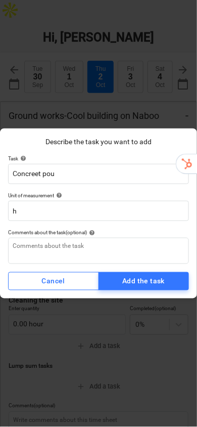
type input "Concreet pour"
type textarea "x"
type input "Concreet pouri"
type textarea "x"
type input "Concreet pourin"
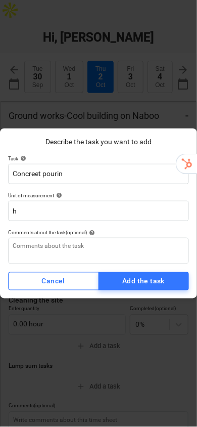
type textarea "x"
type input "Concreet pouring"
click at [129, 279] on div "Add the task" at bounding box center [144, 281] width 43 height 13
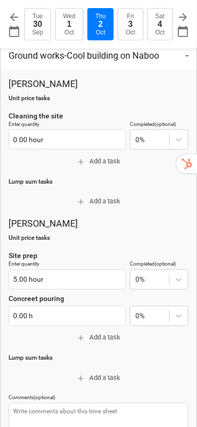
scroll to position [67, 0]
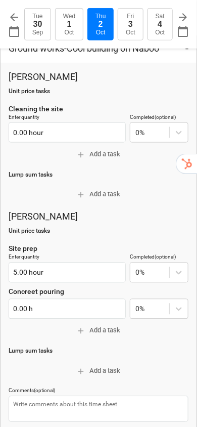
click at [111, 149] on span "add Add a task" at bounding box center [99, 155] width 172 height 12
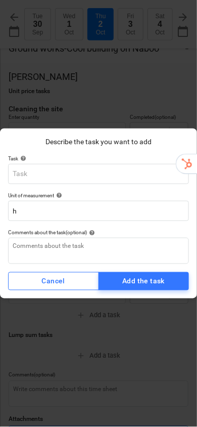
type textarea "x"
type input "C"
type textarea "x"
type input "Co"
type textarea "x"
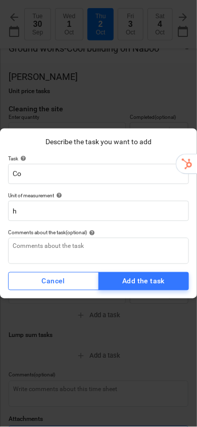
type input "Con"
type textarea "x"
type input "Conc"
type textarea "x"
type input "Concr"
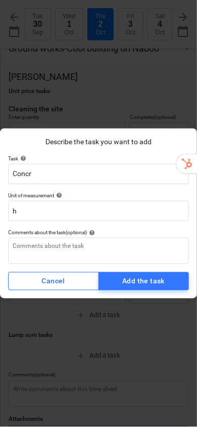
type textarea "x"
type input "Concre"
type textarea "x"
type input "Concree"
type textarea "x"
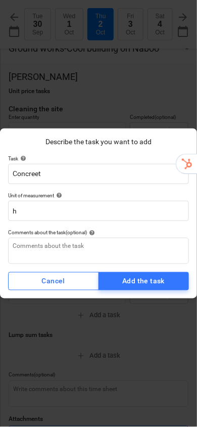
type input "Concreet"
click at [144, 284] on div "Add the task" at bounding box center [144, 281] width 43 height 13
click at [144, 284] on div "Cancel Add the task" at bounding box center [98, 281] width 181 height 18
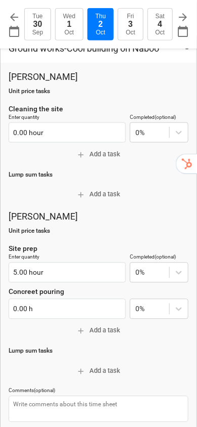
type textarea "x"
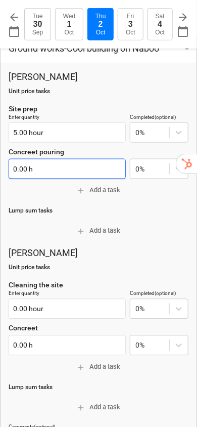
click at [27, 159] on input "0.00 h" at bounding box center [67, 169] width 117 height 20
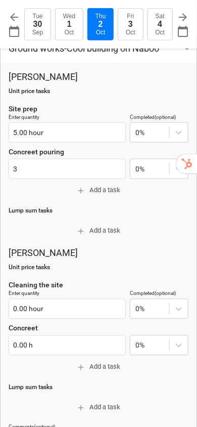
type input "3.00 h"
type textarea "x"
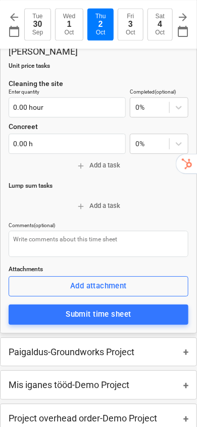
scroll to position [270, 0]
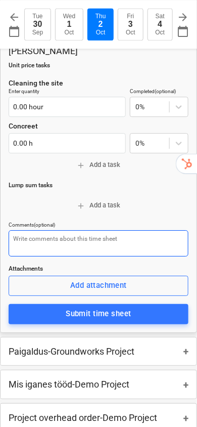
click at [77, 230] on textarea at bounding box center [99, 243] width 180 height 26
type input "3.00 h"
type textarea "W"
type textarea "x"
type textarea "We"
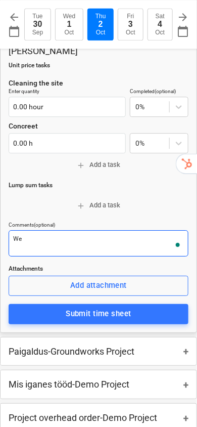
type textarea "x"
type textarea "We"
type textarea "x"
type textarea "We t"
type textarea "x"
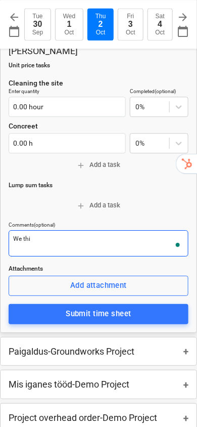
type textarea "We this"
type textarea "x"
type textarea "We this an"
type textarea "x"
type textarea "We this and"
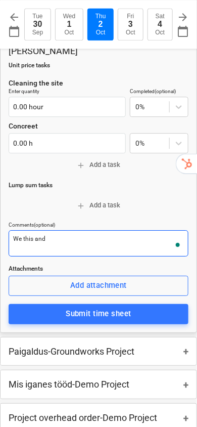
type textarea "x"
type textarea "We this and t"
type textarea "x"
type textarea "We this and tha"
type textarea "x"
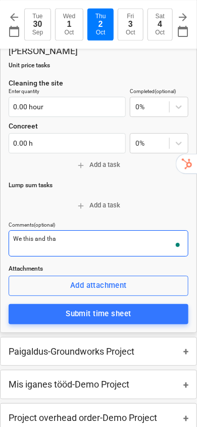
type textarea "We this and that"
type textarea "x"
type textarea "We this and that"
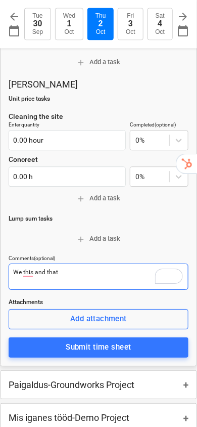
scroll to position [337, 0]
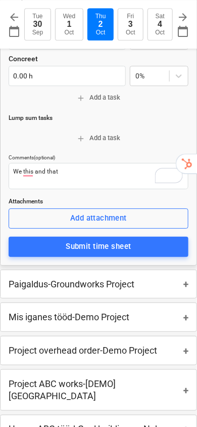
click at [60, 237] on button "Submit time sheet" at bounding box center [99, 247] width 180 height 20
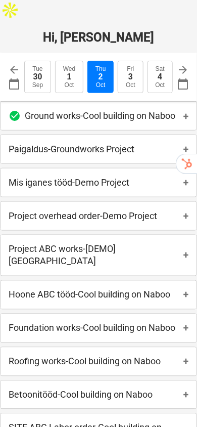
click at [92, 136] on div "Paigaldus - Groundworks Project +" at bounding box center [99, 149] width 196 height 28
type textarea "x"
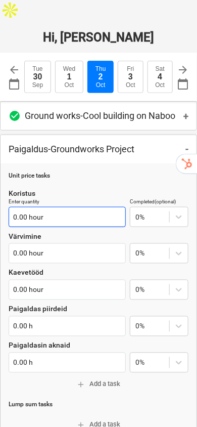
click at [69, 207] on input "0.00 hour" at bounding box center [67, 217] width 117 height 20
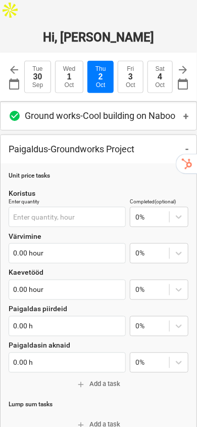
click at [135, 110] on p "Ground works - Cool building on Naboo" at bounding box center [100, 116] width 151 height 12
type textarea "x"
type input "0.00 hour"
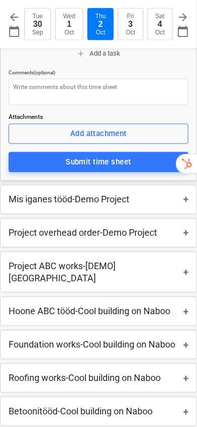
scroll to position [776, 0]
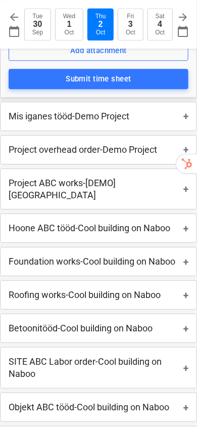
click at [148, 177] on p "Project ABC works - [DEMO] [GEOGRAPHIC_DATA]" at bounding box center [96, 189] width 175 height 24
type textarea "x"
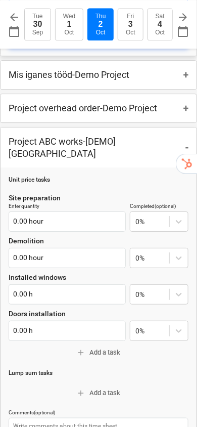
scroll to position [810, 0]
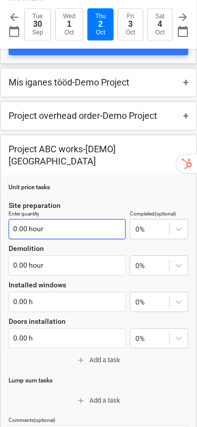
click at [53, 219] on input "0.00 hour" at bounding box center [67, 229] width 117 height 20
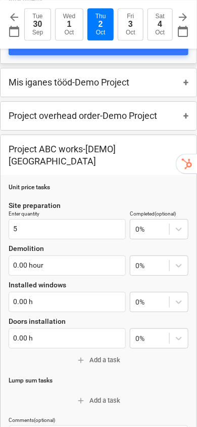
click at [118, 183] on div "Unit price tasks Site preparation Enter quantity 5 Completed (optional) 0% Demo…" at bounding box center [99, 351] width 180 height 336
type input "5.00 hour"
type textarea "x"
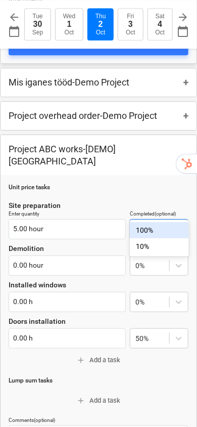
type input "10"
click at [147, 183] on p "Unit price tasks" at bounding box center [99, 187] width 180 height 9
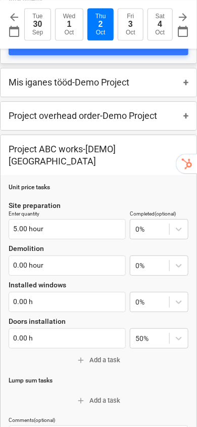
click at [136, 225] on input "text" at bounding box center [137, 229] width 2 height 8
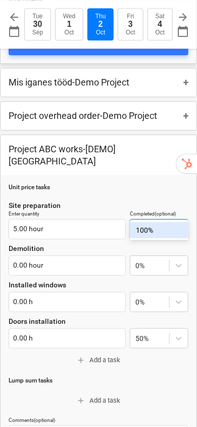
type input "10"
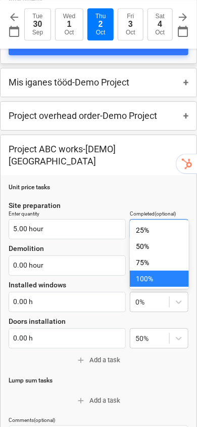
click at [166, 237] on div "25%" at bounding box center [159, 230] width 59 height 16
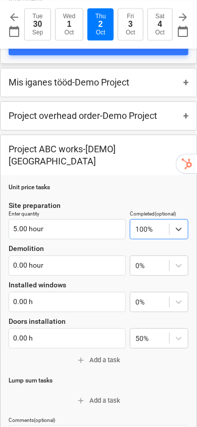
type textarea "x"
